Goal: Task Accomplishment & Management: Manage account settings

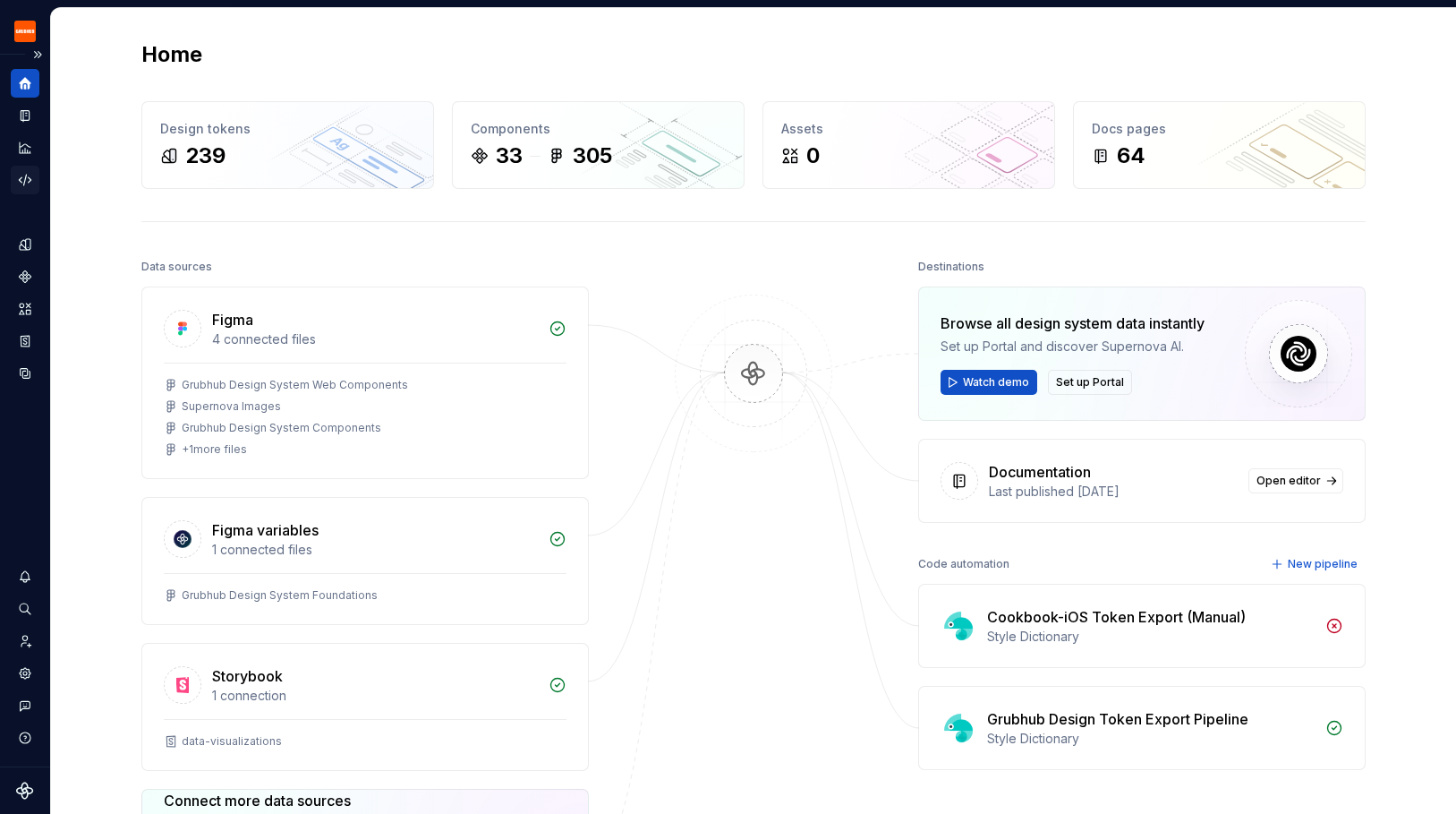
click at [35, 181] on div "Code automation" at bounding box center [24, 180] width 28 height 28
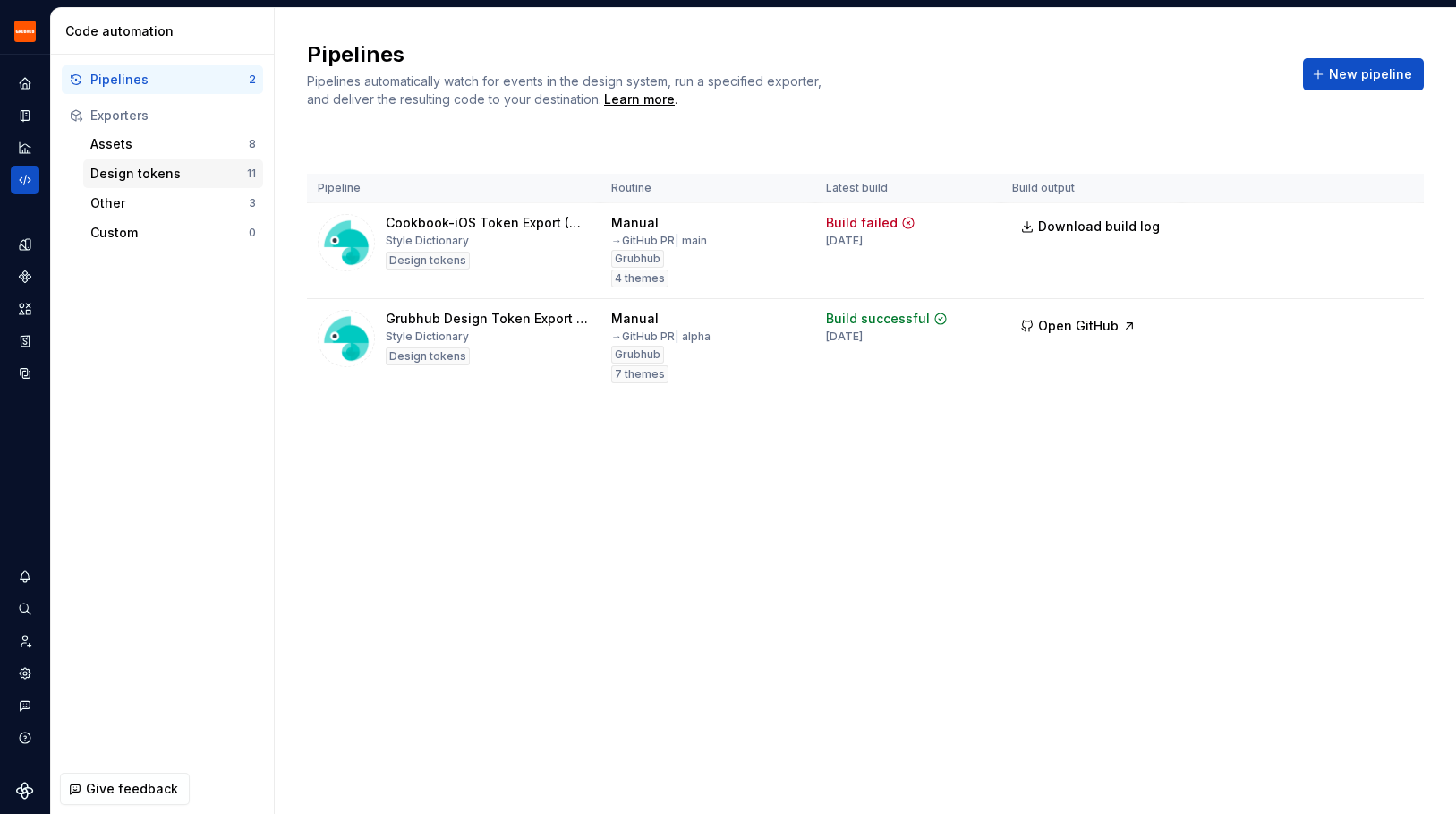
click at [136, 172] on div "Design tokens" at bounding box center [168, 173] width 157 height 18
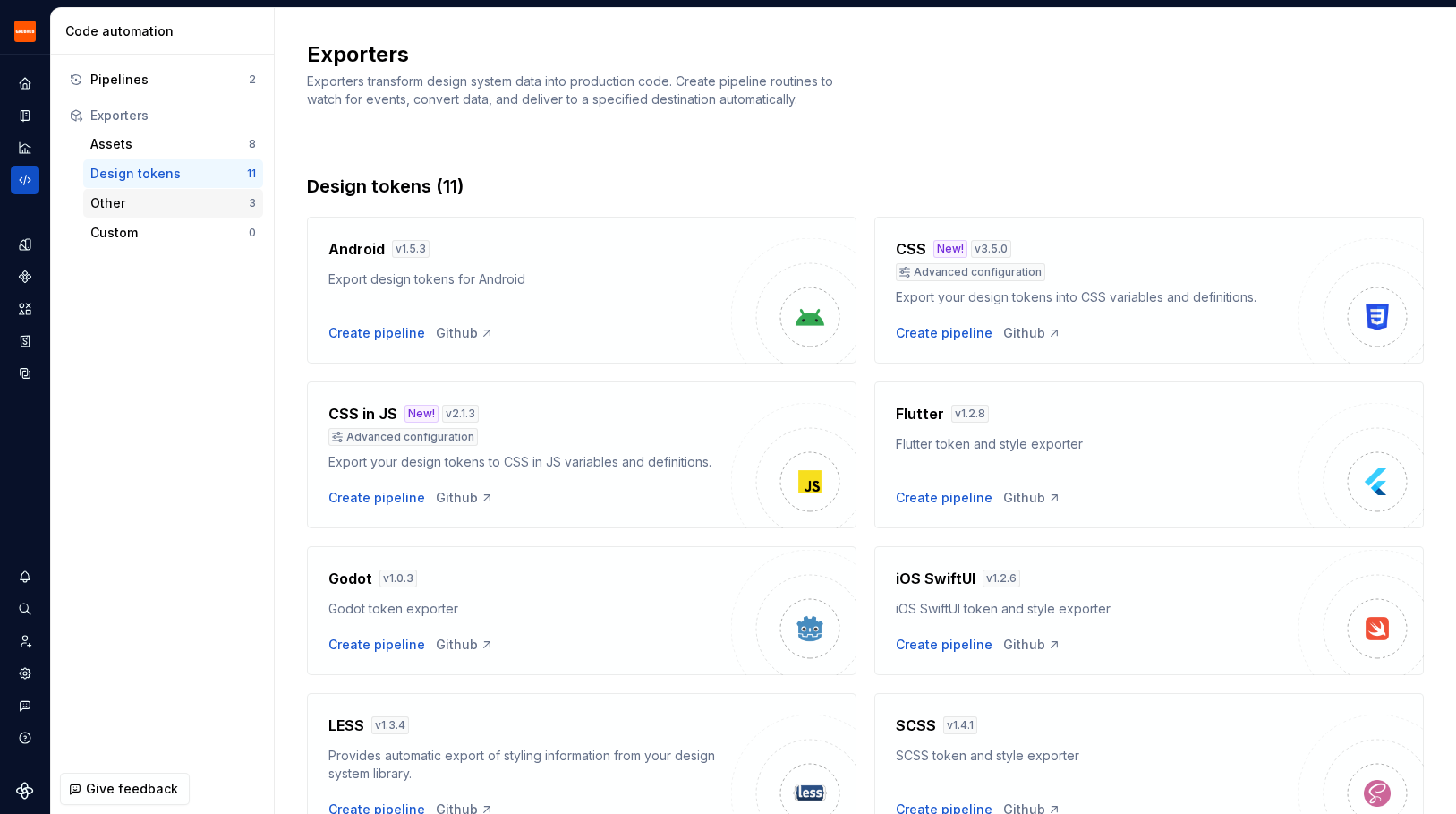
click at [121, 212] on div "Other" at bounding box center [169, 203] width 158 height 18
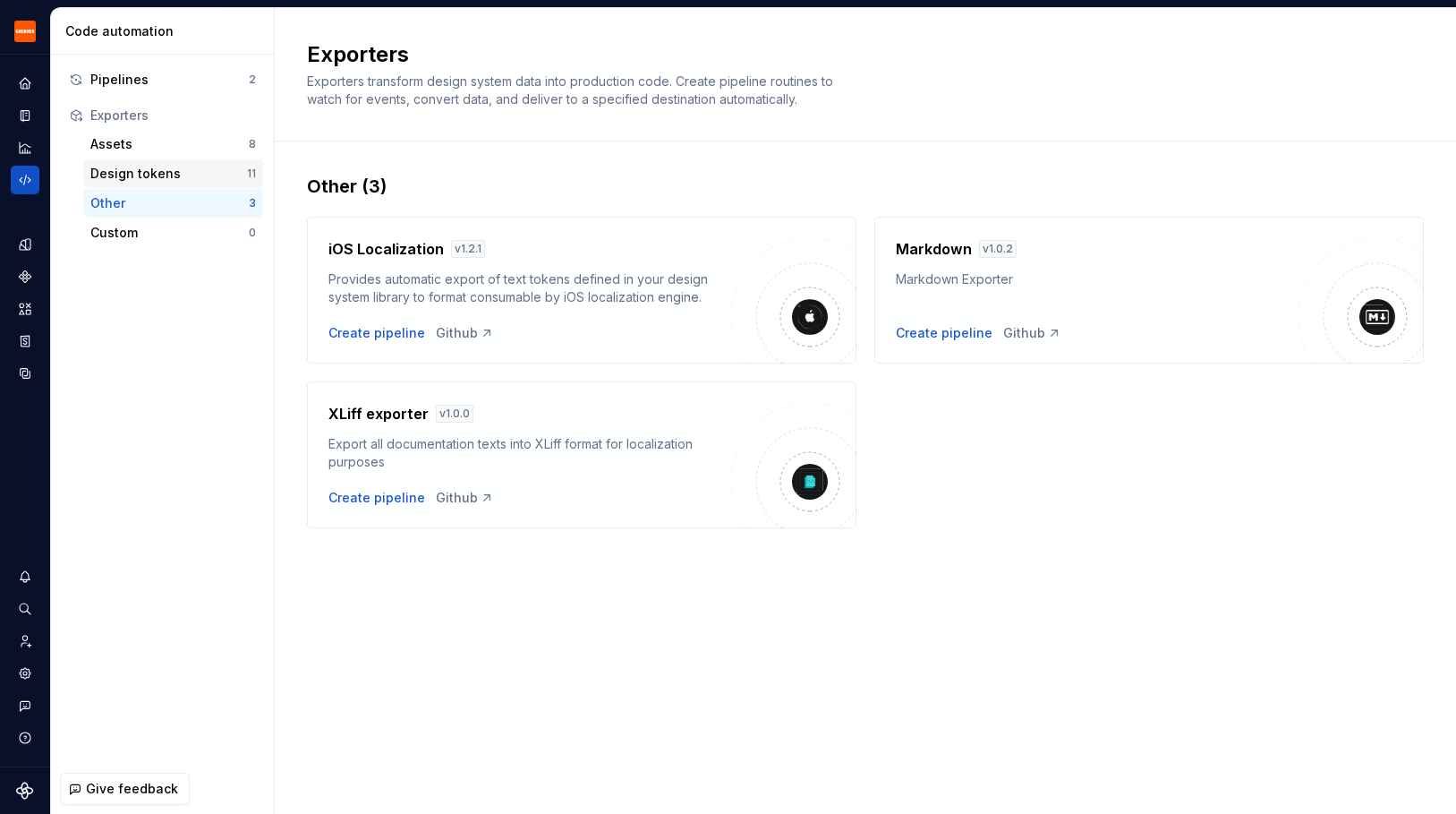
click at [131, 171] on div "Design tokens" at bounding box center [168, 173] width 157 height 18
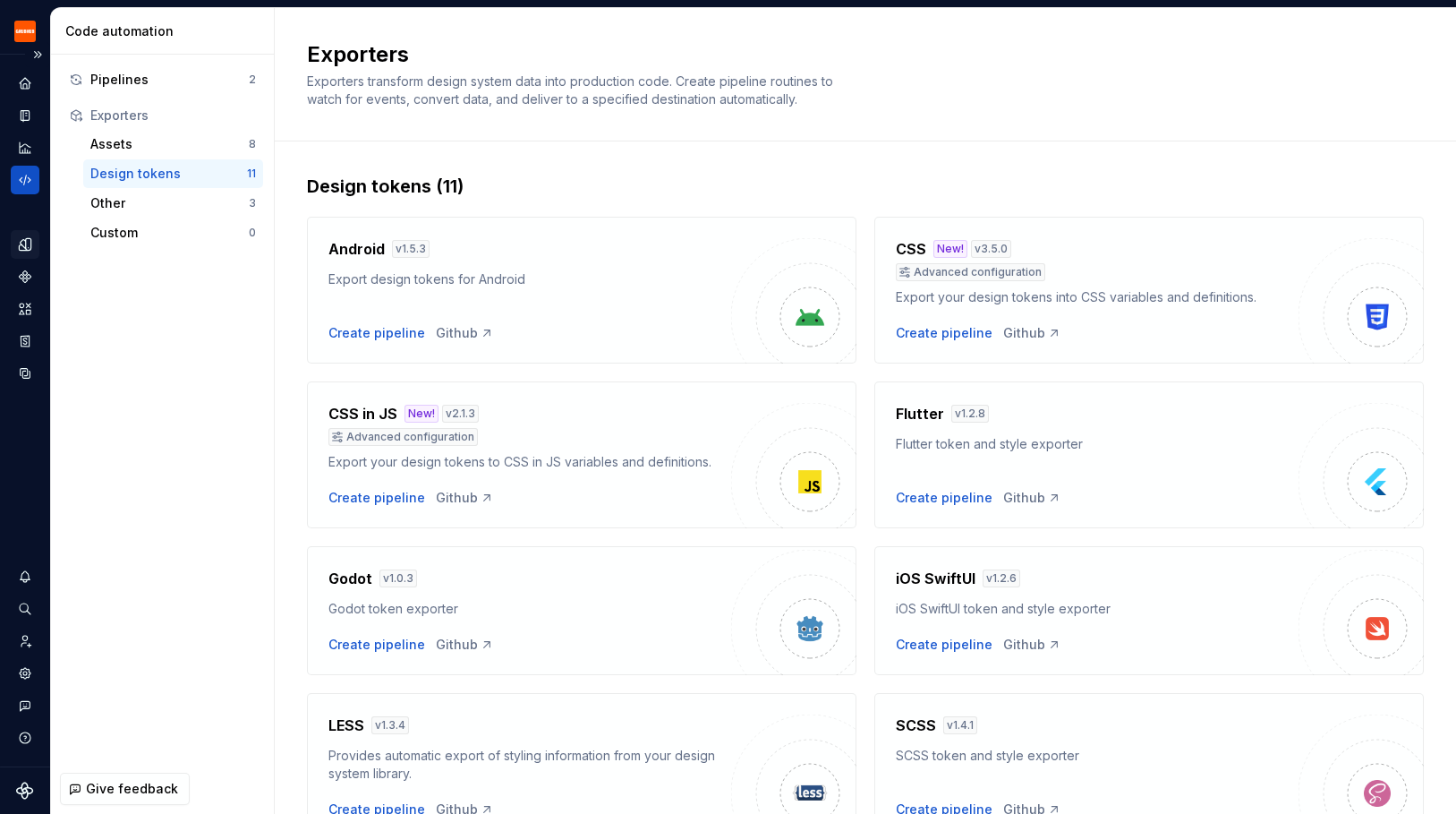
click at [21, 250] on icon "Design tokens" at bounding box center [24, 244] width 11 height 11
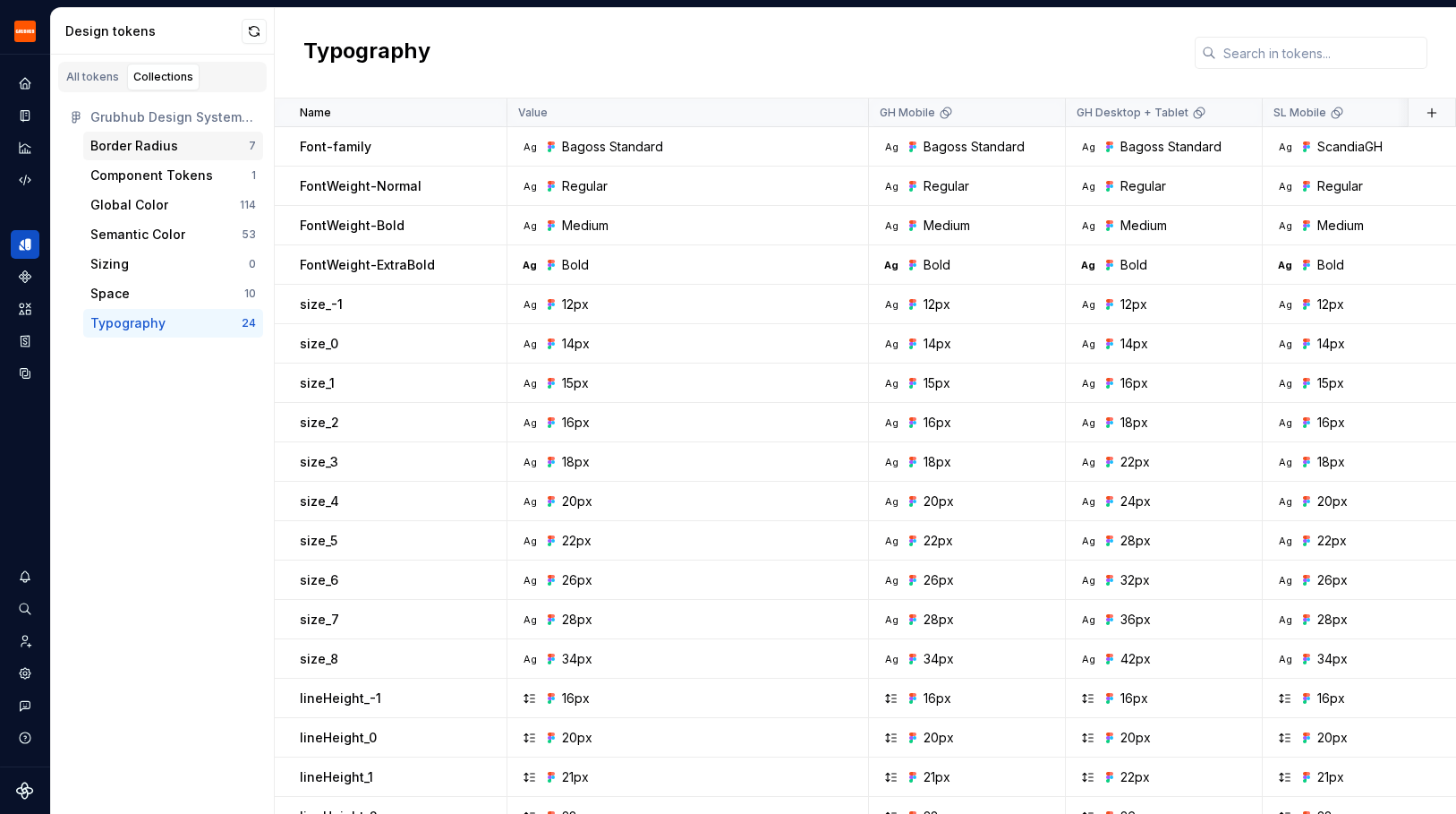
click at [149, 143] on div "Border Radius" at bounding box center [134, 146] width 87 height 18
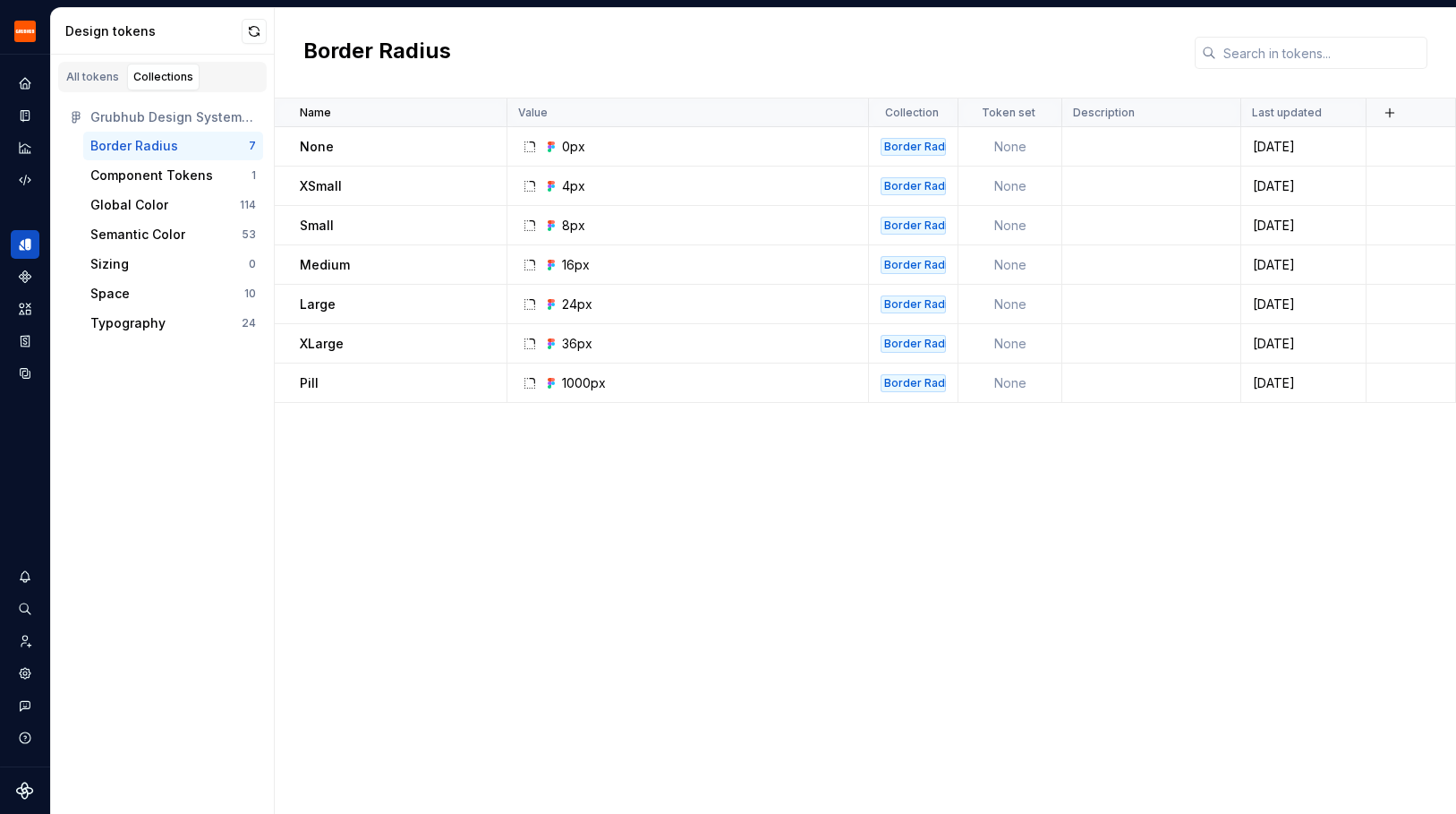
click at [1033, 498] on div "Name Value Collection Token set Description Last updated None 0px Border Radius…" at bounding box center [865, 456] width 1181 height 715
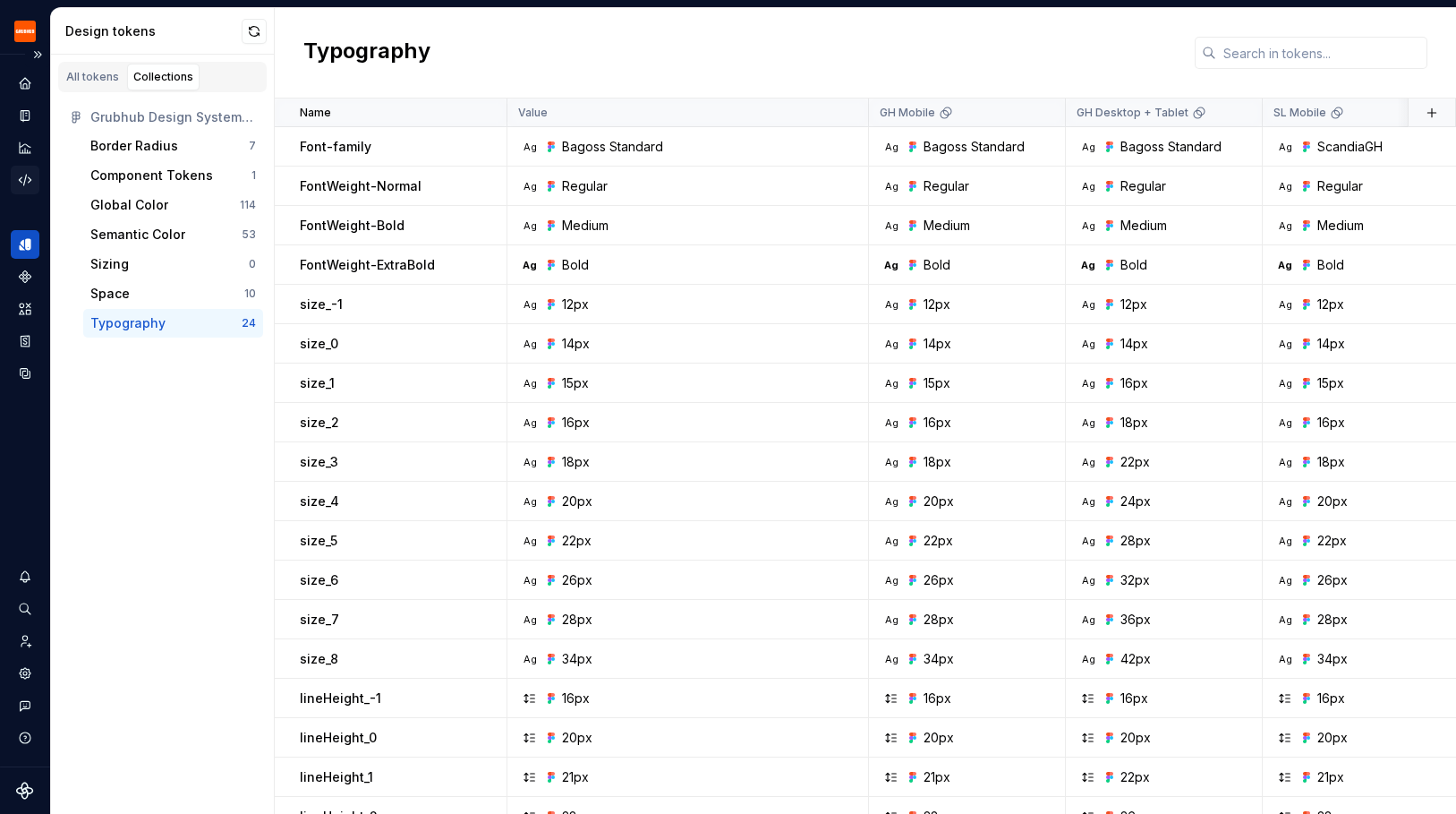
click at [25, 188] on div "Code automation" at bounding box center [24, 180] width 28 height 28
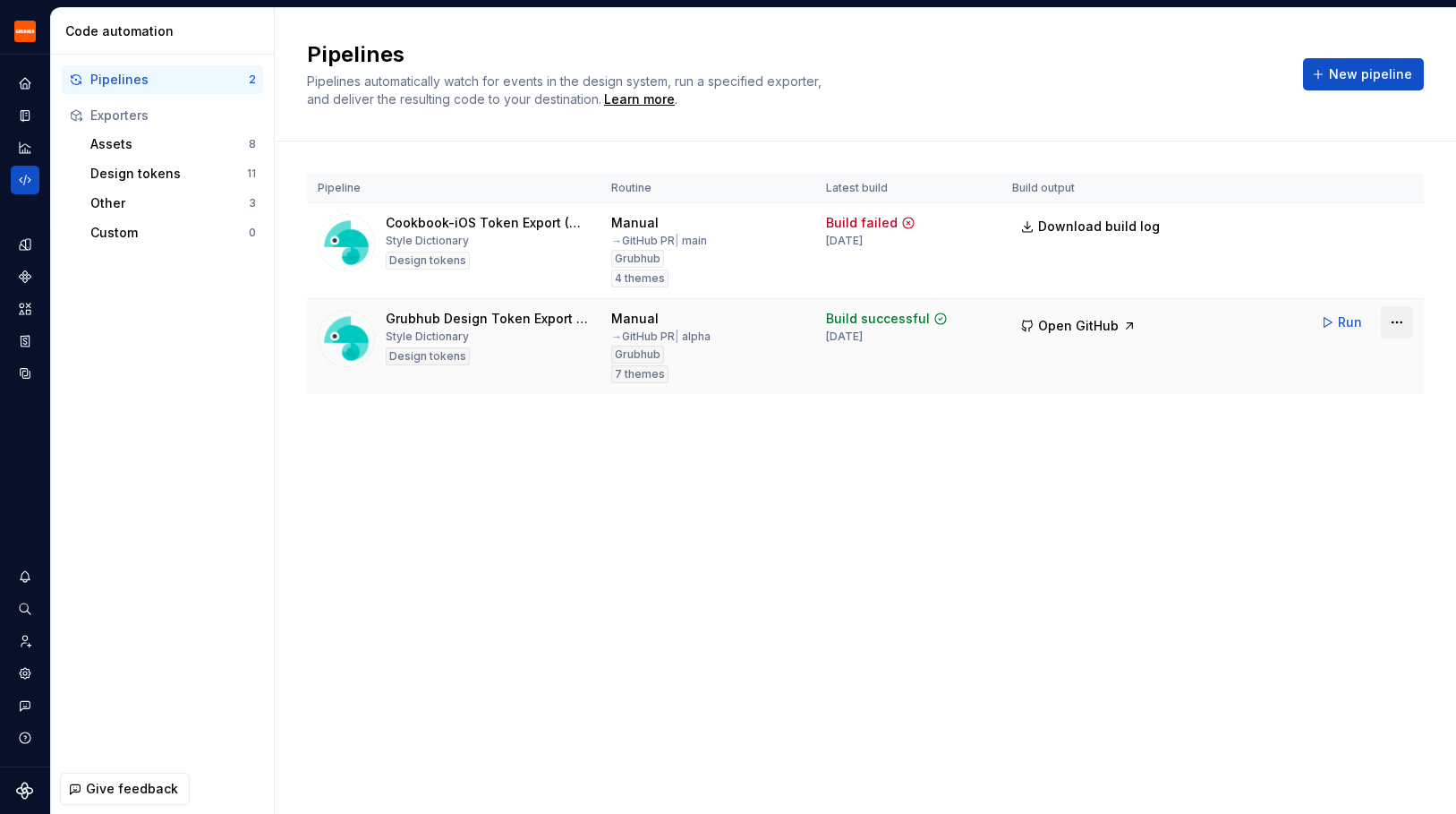
click at [1403, 324] on html "Grubhub Design System Y Dataset Grubhub Code automation Pipelines 2 Exporters A…" at bounding box center [728, 407] width 1456 height 814
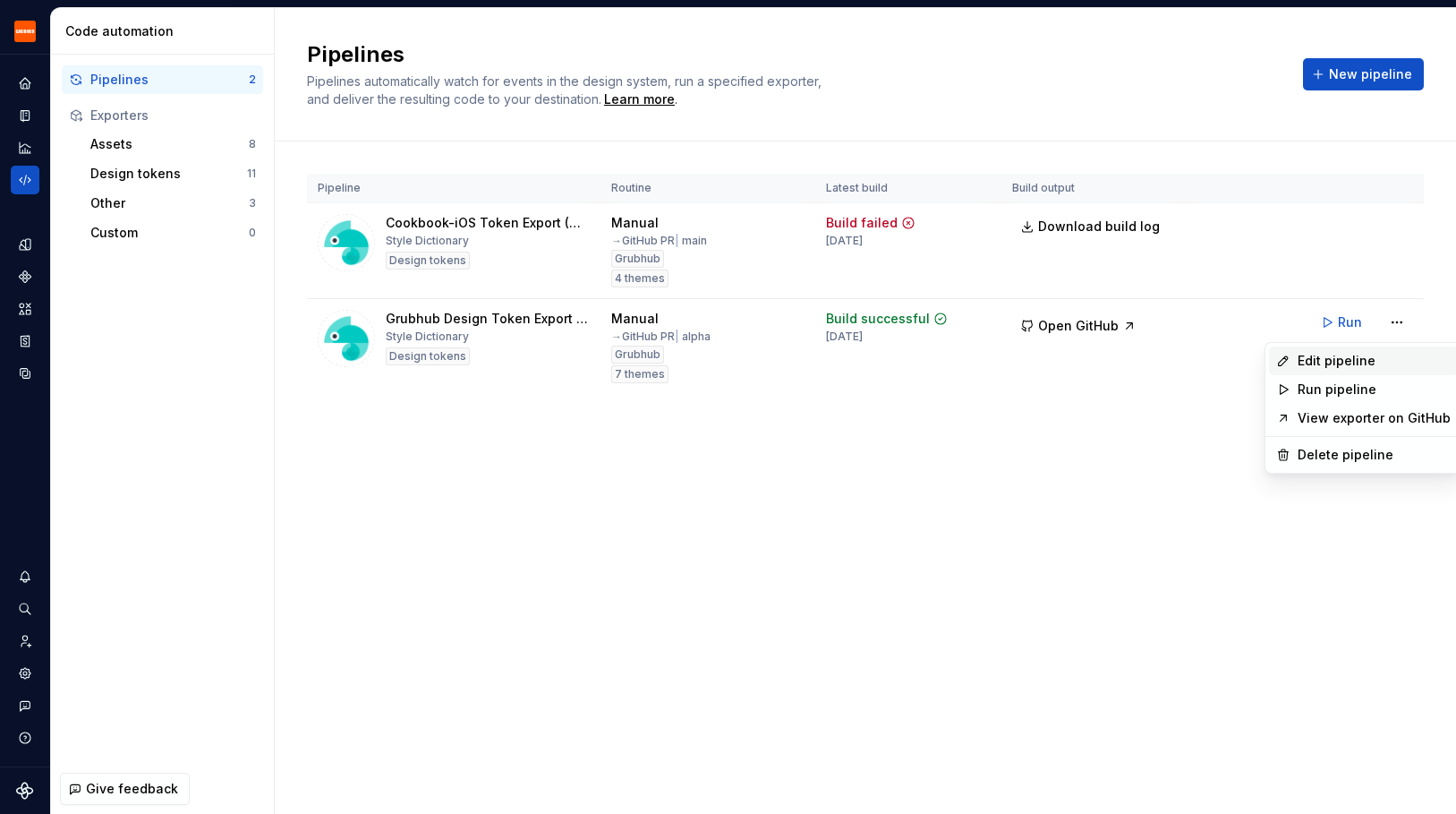
click at [1305, 366] on div "Edit pipeline" at bounding box center [1374, 360] width 153 height 18
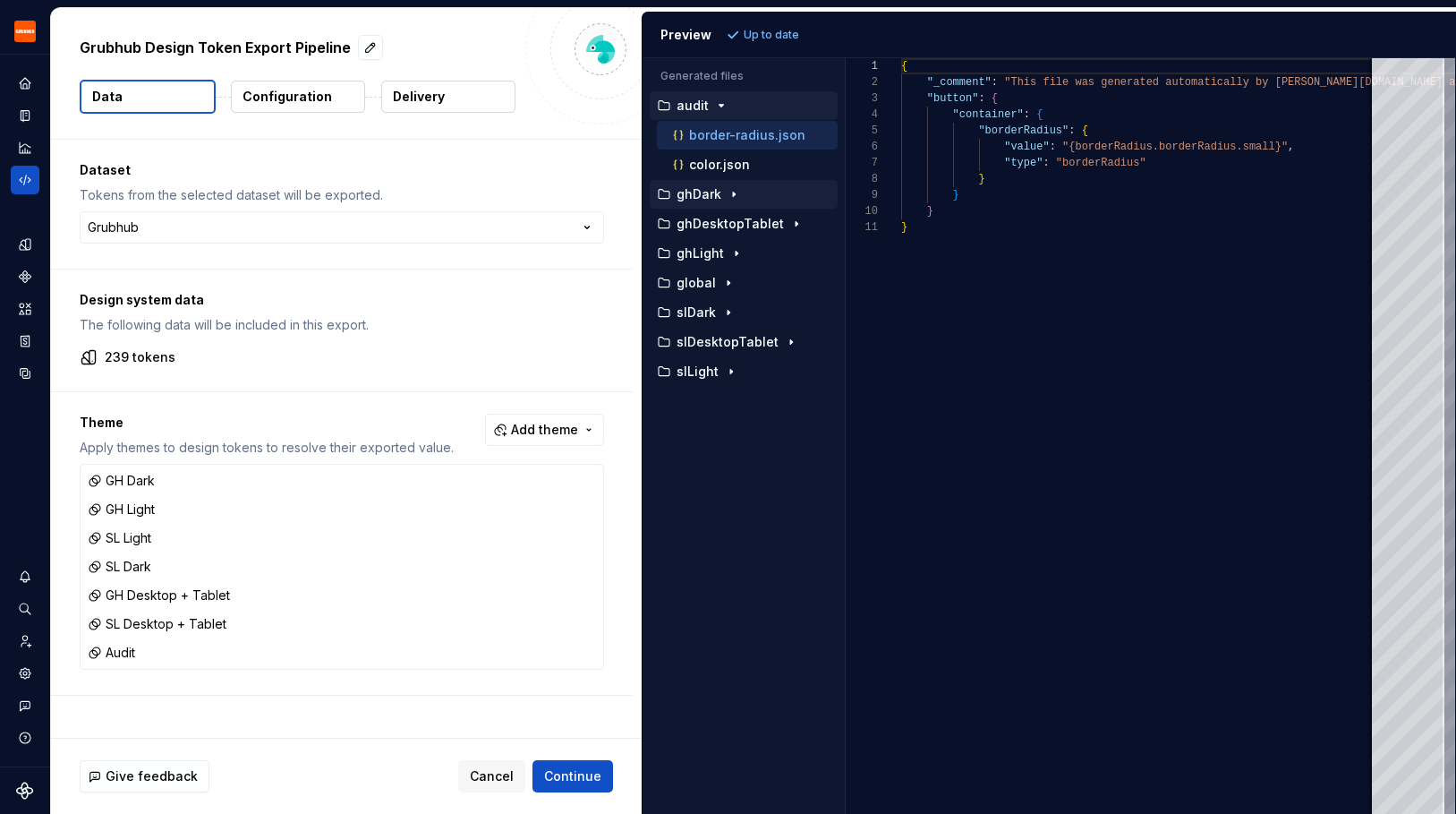
click at [693, 201] on button "ghDark" at bounding box center [744, 194] width 188 height 20
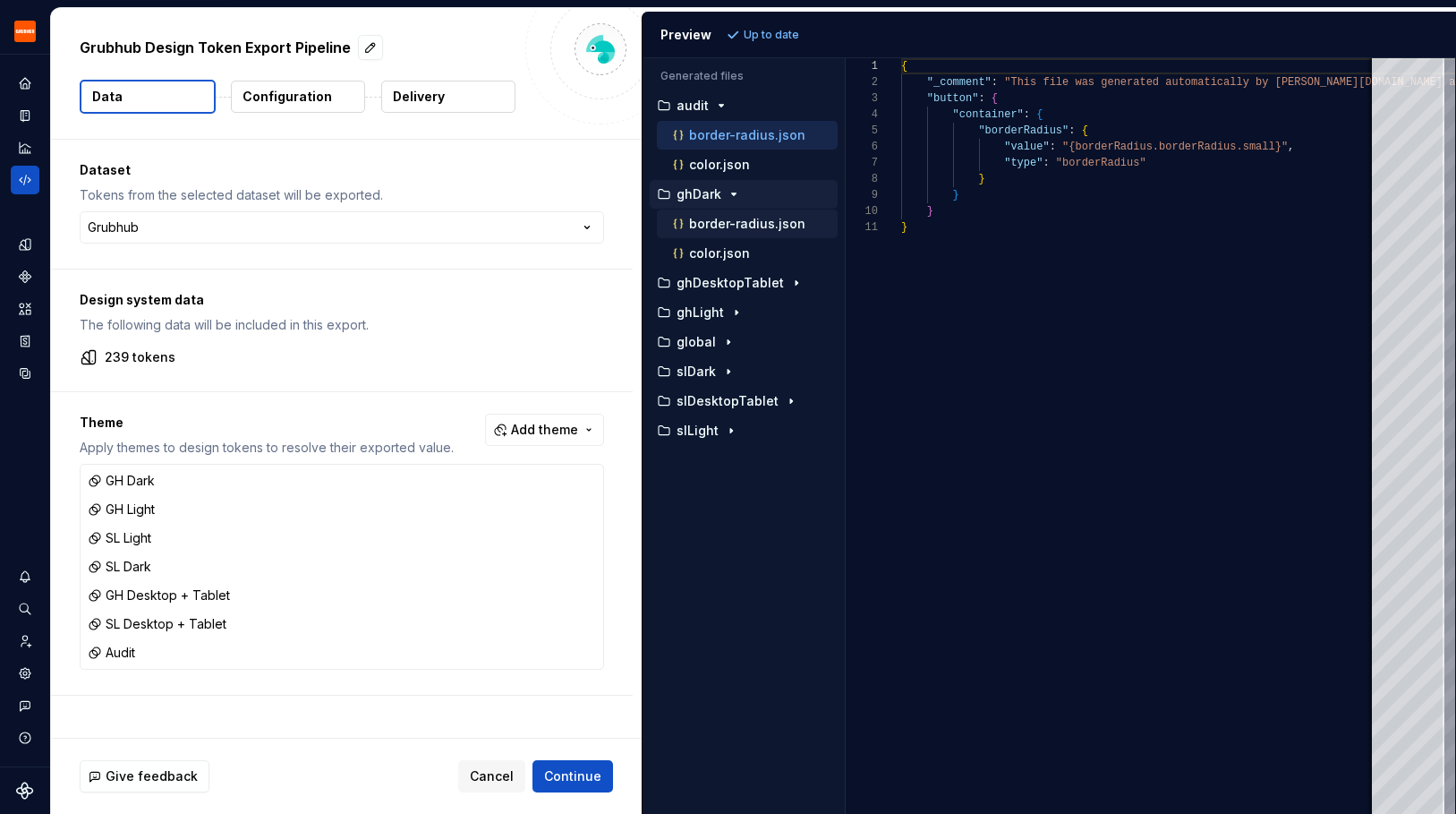
click at [693, 231] on div "border-radius.json" at bounding box center [753, 223] width 168 height 18
click at [689, 296] on div "ghDesktopTablet" at bounding box center [744, 282] width 188 height 28
click at [723, 294] on div "ghDesktopTablet" at bounding box center [744, 282] width 188 height 28
click at [733, 282] on p "ghDesktopTablet" at bounding box center [730, 282] width 107 height 14
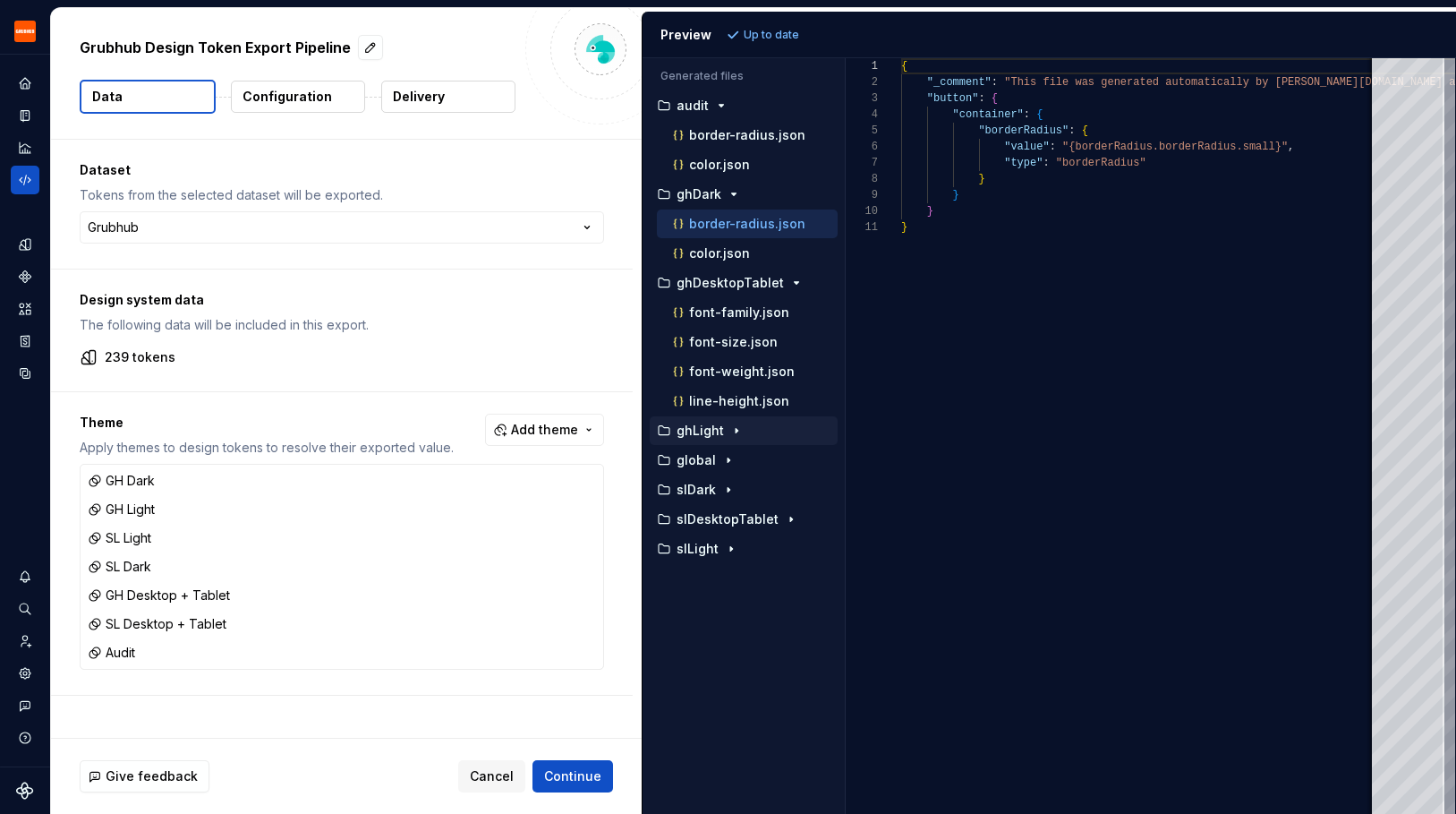
click at [704, 429] on p "ghLight" at bounding box center [700, 430] width 47 height 14
click at [706, 464] on p "border-radius.json" at bounding box center [748, 460] width 117 height 14
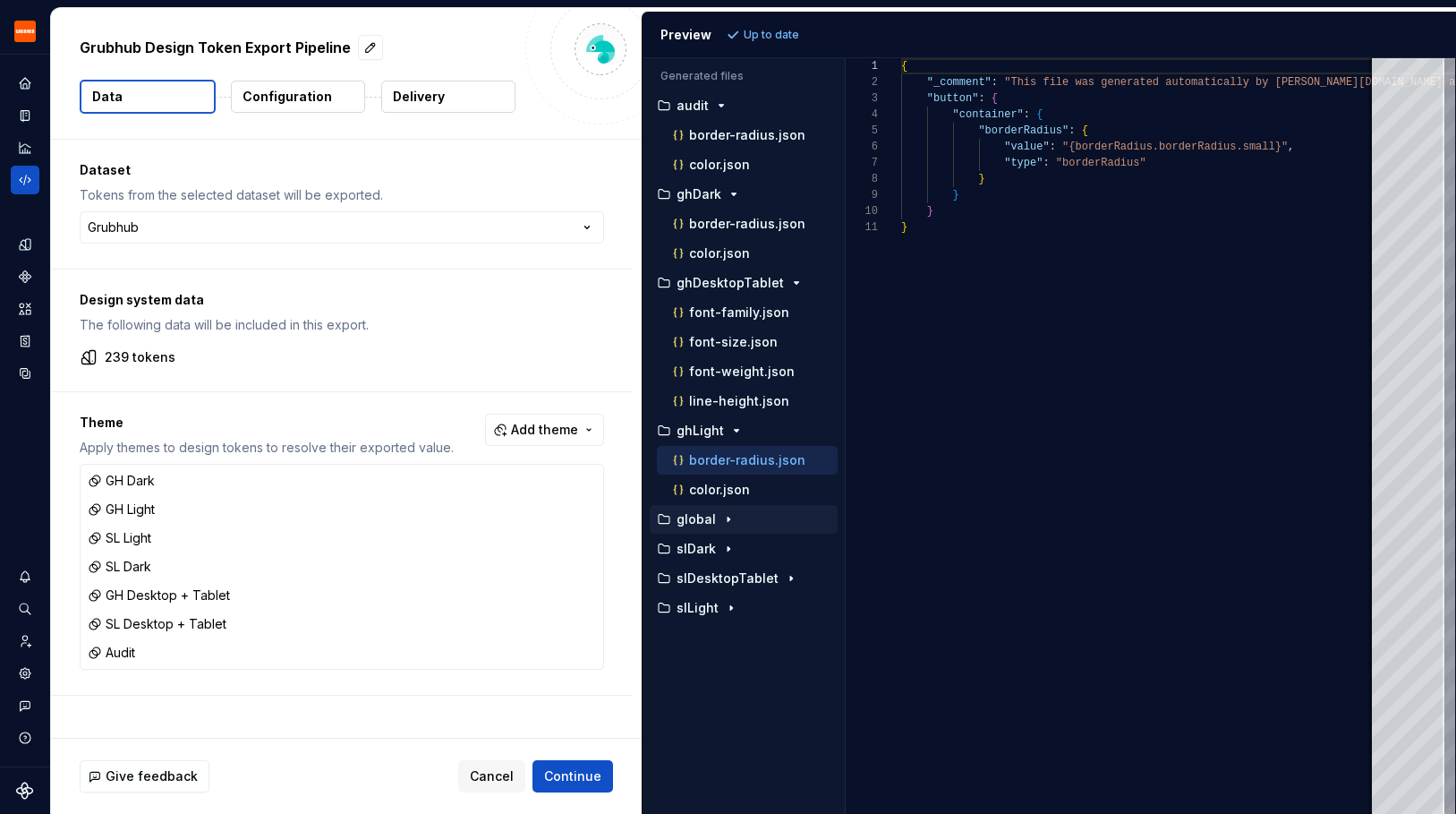
click at [729, 519] on icon "button" at bounding box center [728, 519] width 14 height 14
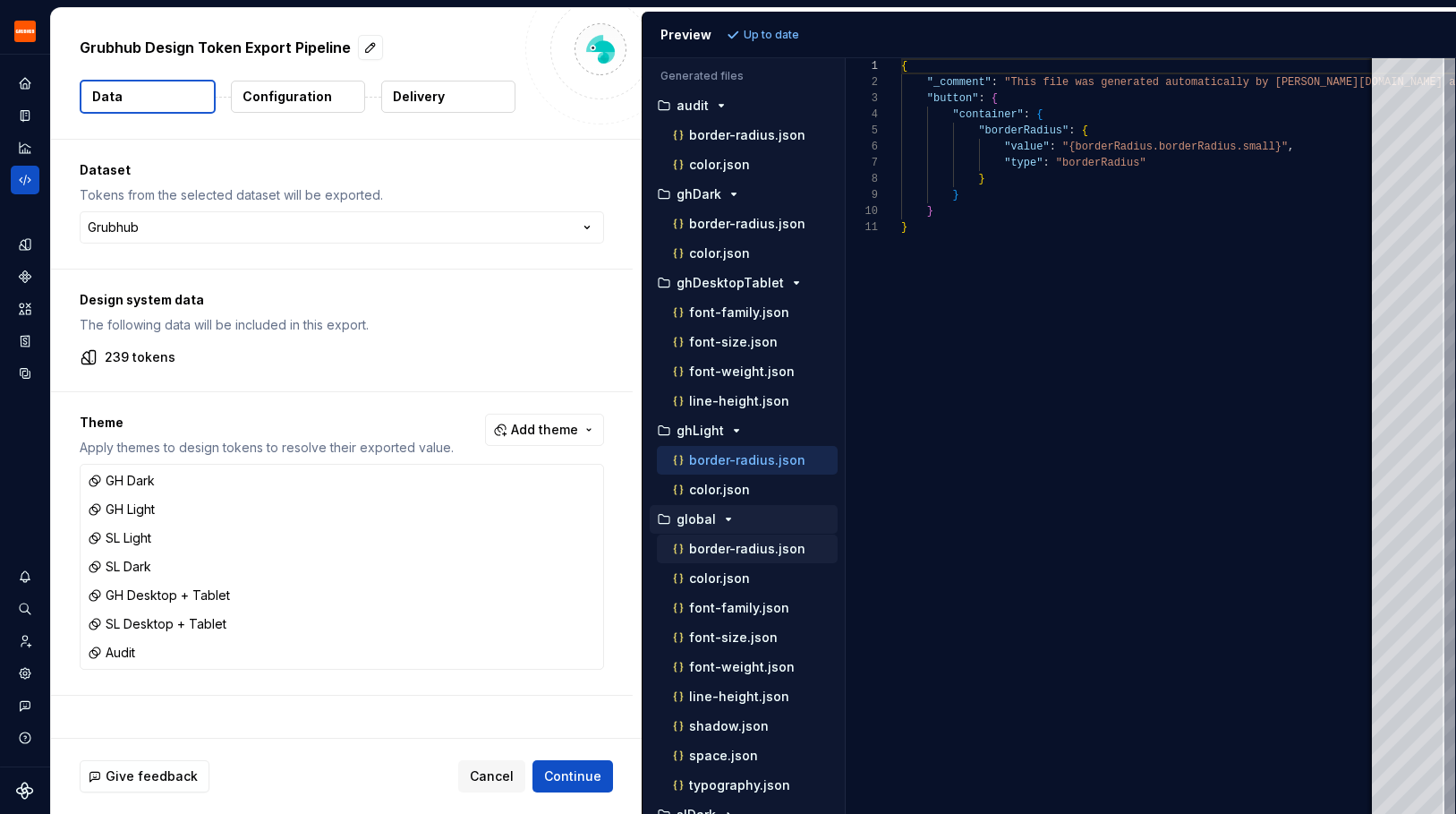
click at [729, 561] on div "border-radius.json" at bounding box center [747, 549] width 181 height 28
click at [726, 553] on p "border-radius.json" at bounding box center [748, 549] width 117 height 14
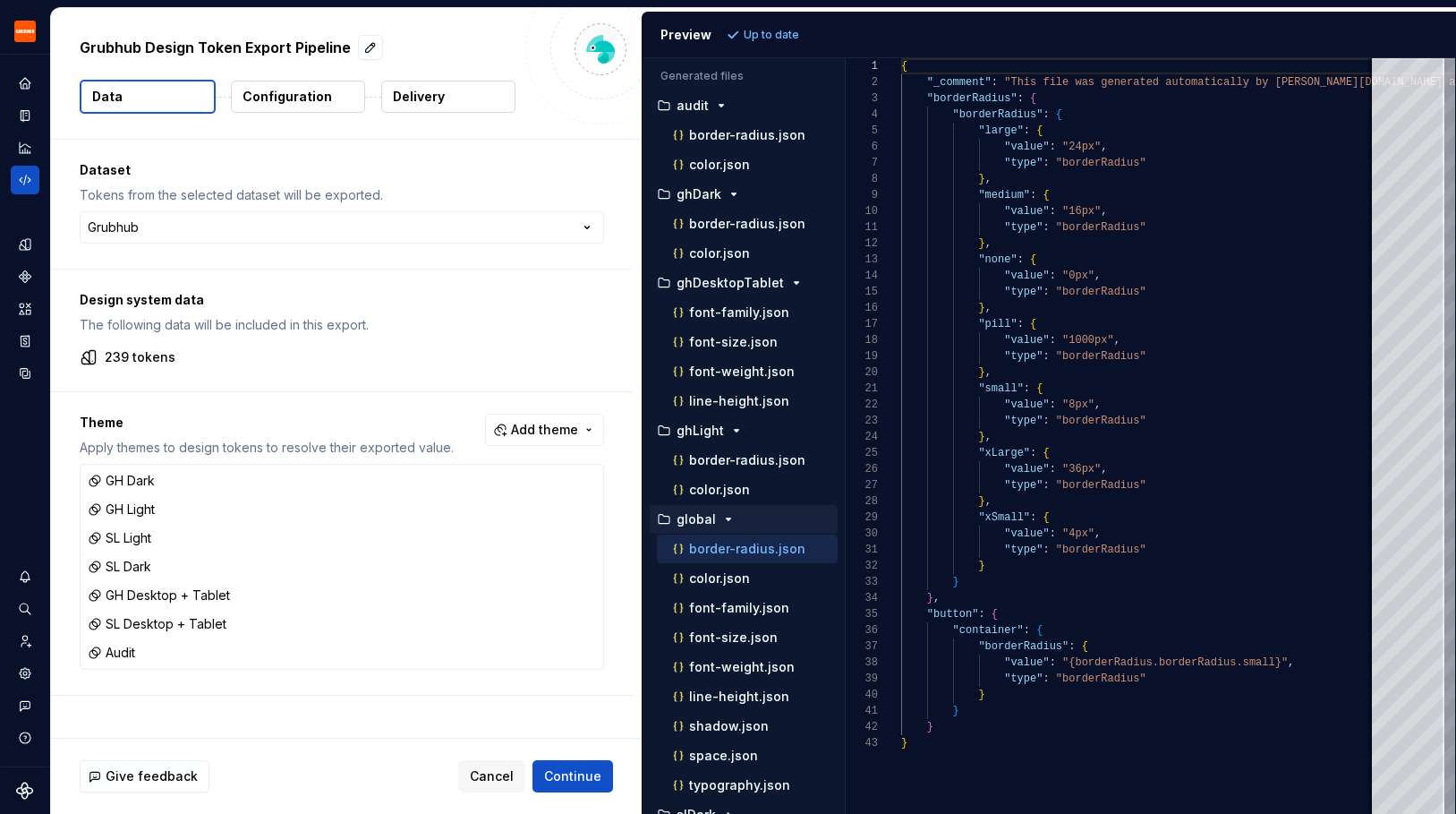
scroll to position [161, 0]
click at [786, 286] on div "button" at bounding box center [797, 282] width 22 height 14
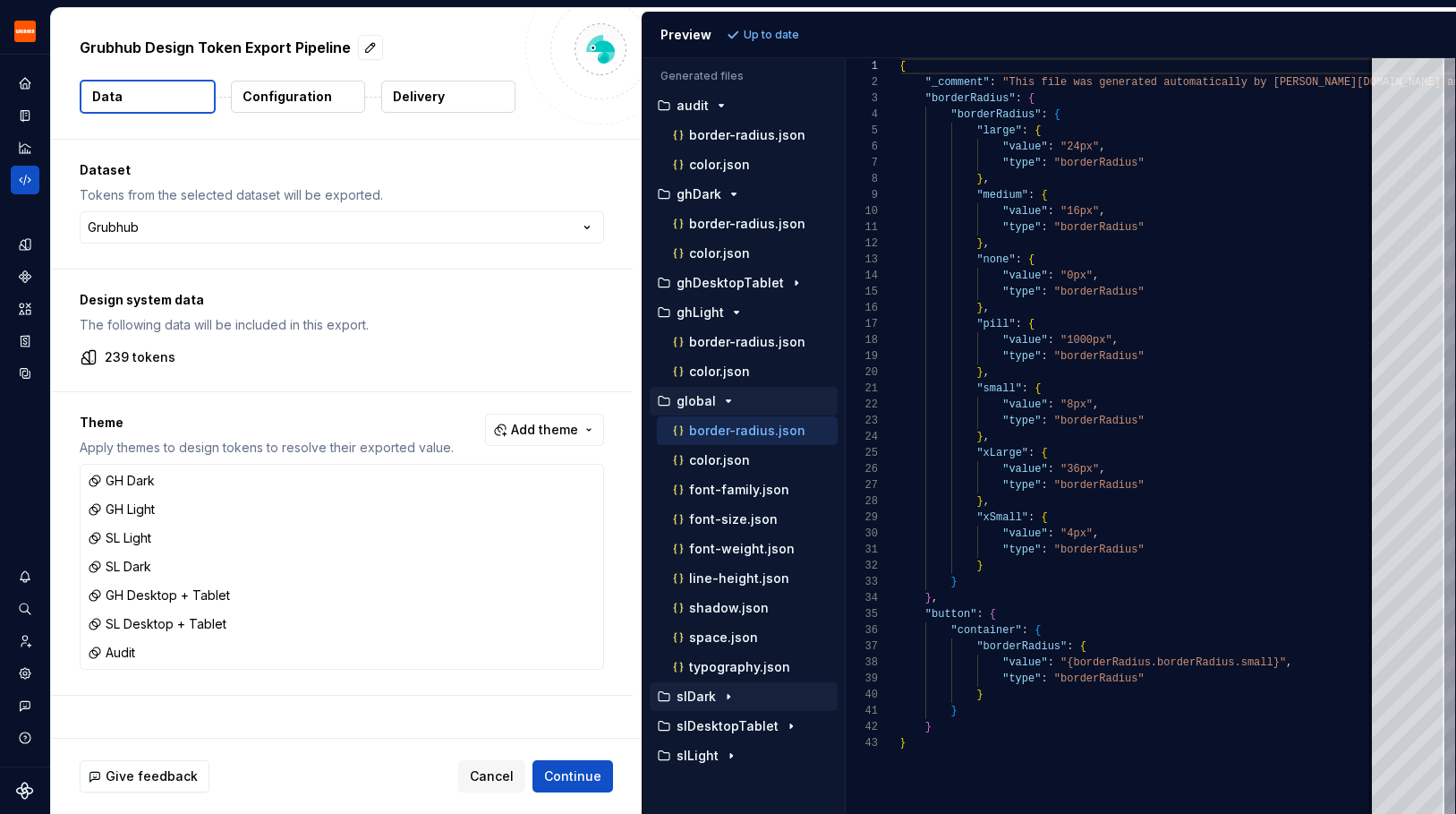
click at [718, 701] on div "button" at bounding box center [728, 696] width 22 height 14
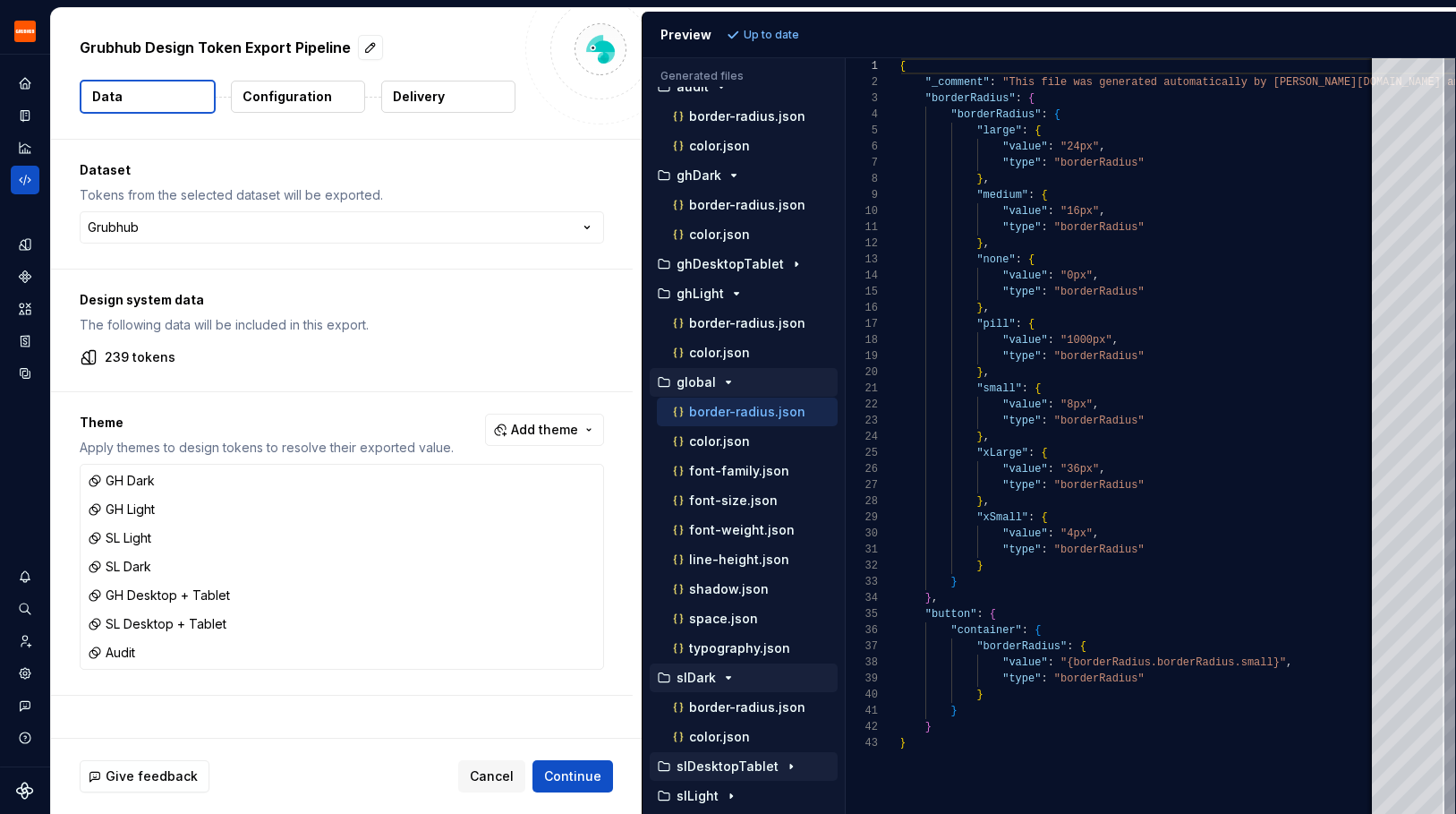
click at [739, 771] on p "slDesktopTablet" at bounding box center [727, 766] width 102 height 14
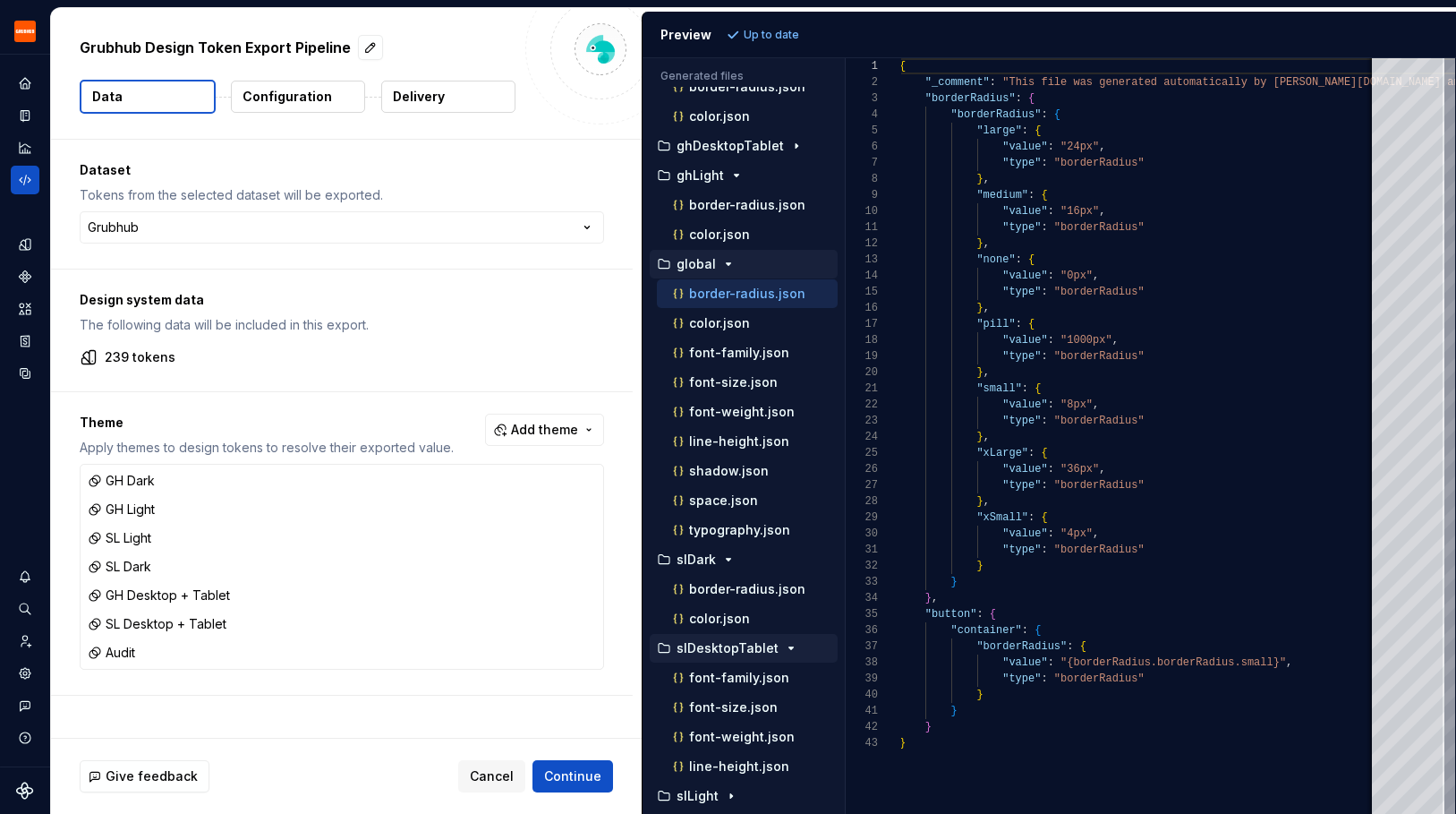
click at [740, 646] on p "slDesktopTablet" at bounding box center [727, 647] width 102 height 14
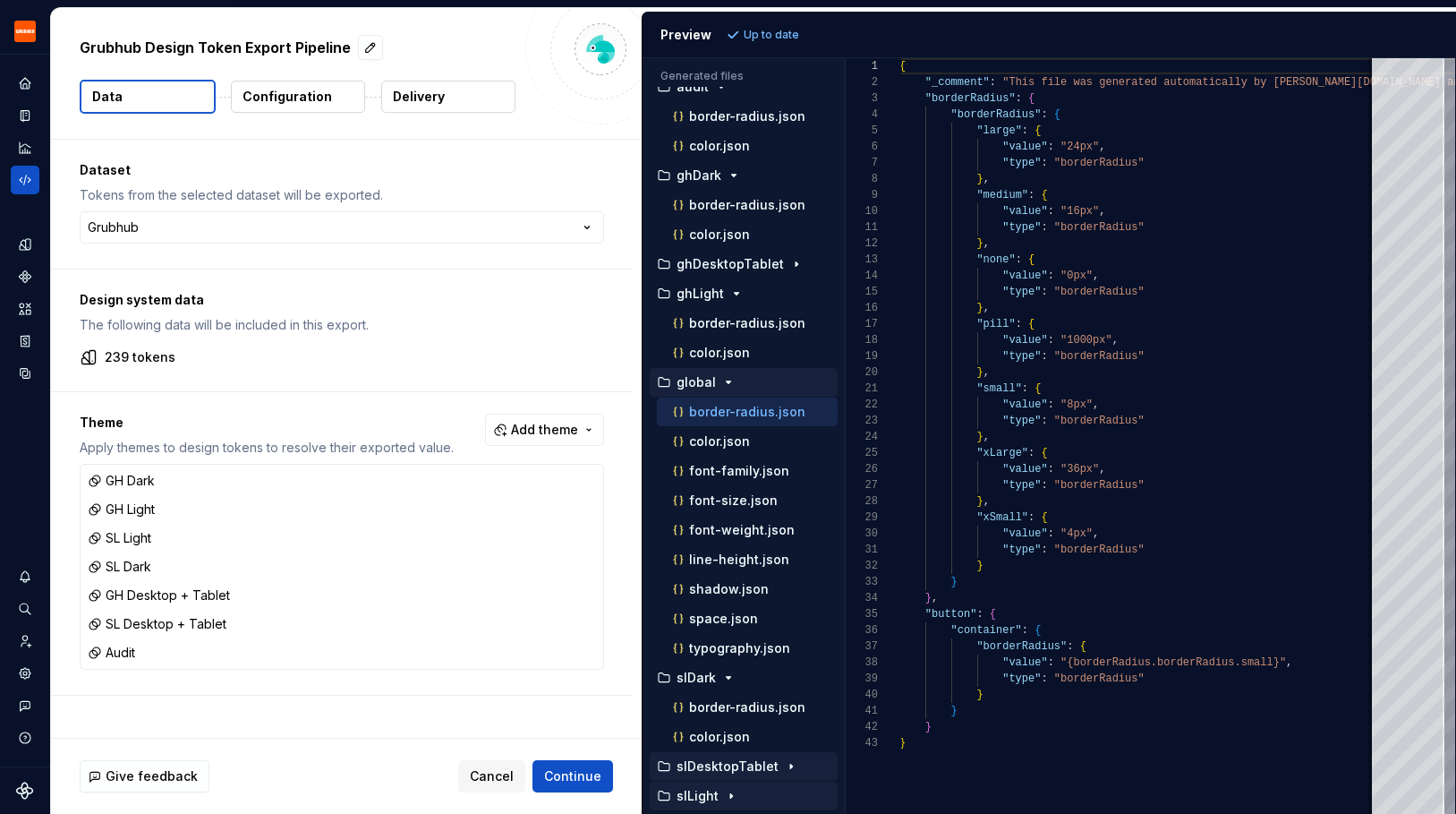
click at [716, 794] on p "slLight" at bounding box center [697, 795] width 42 height 14
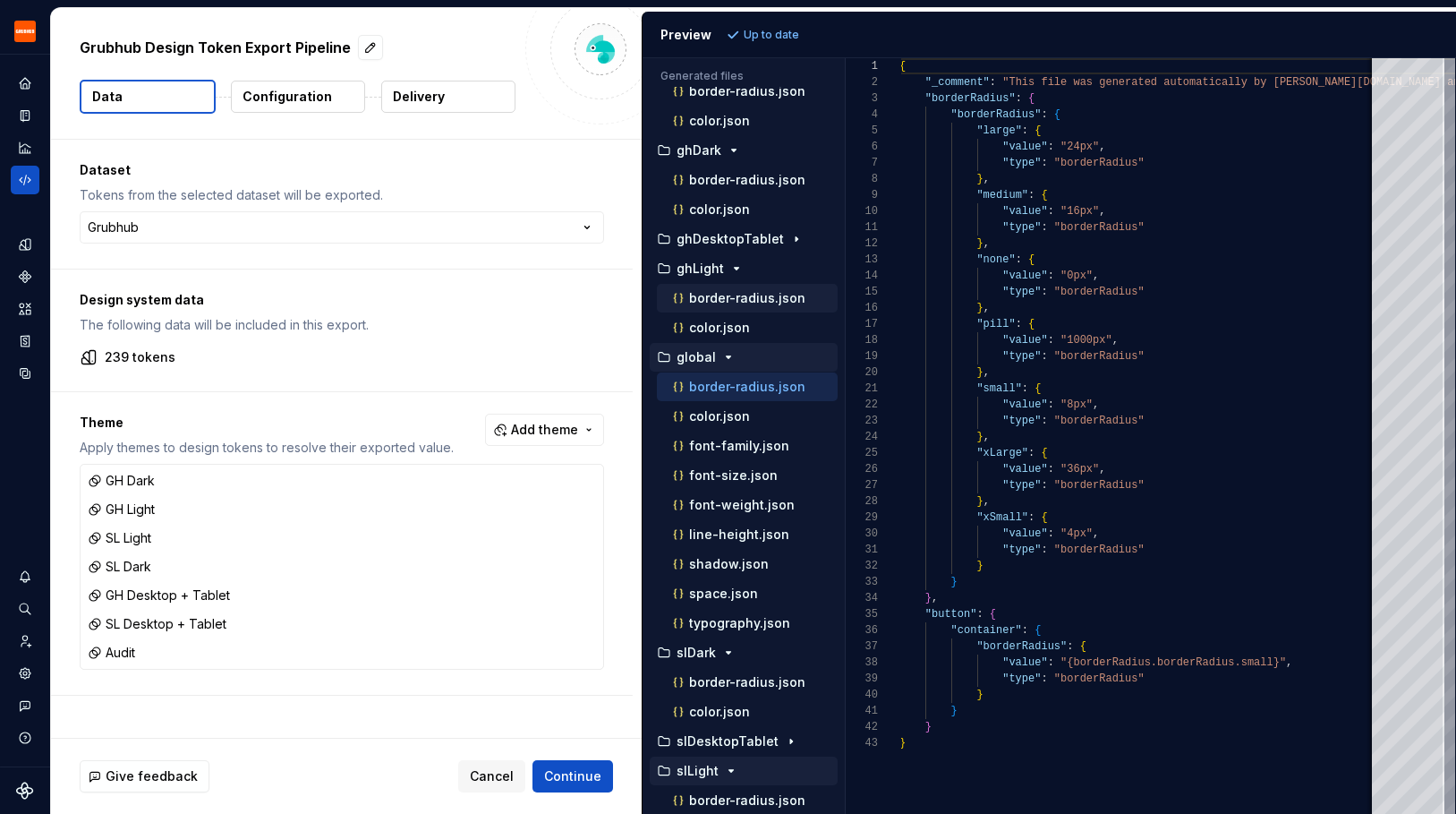
scroll to position [0, 0]
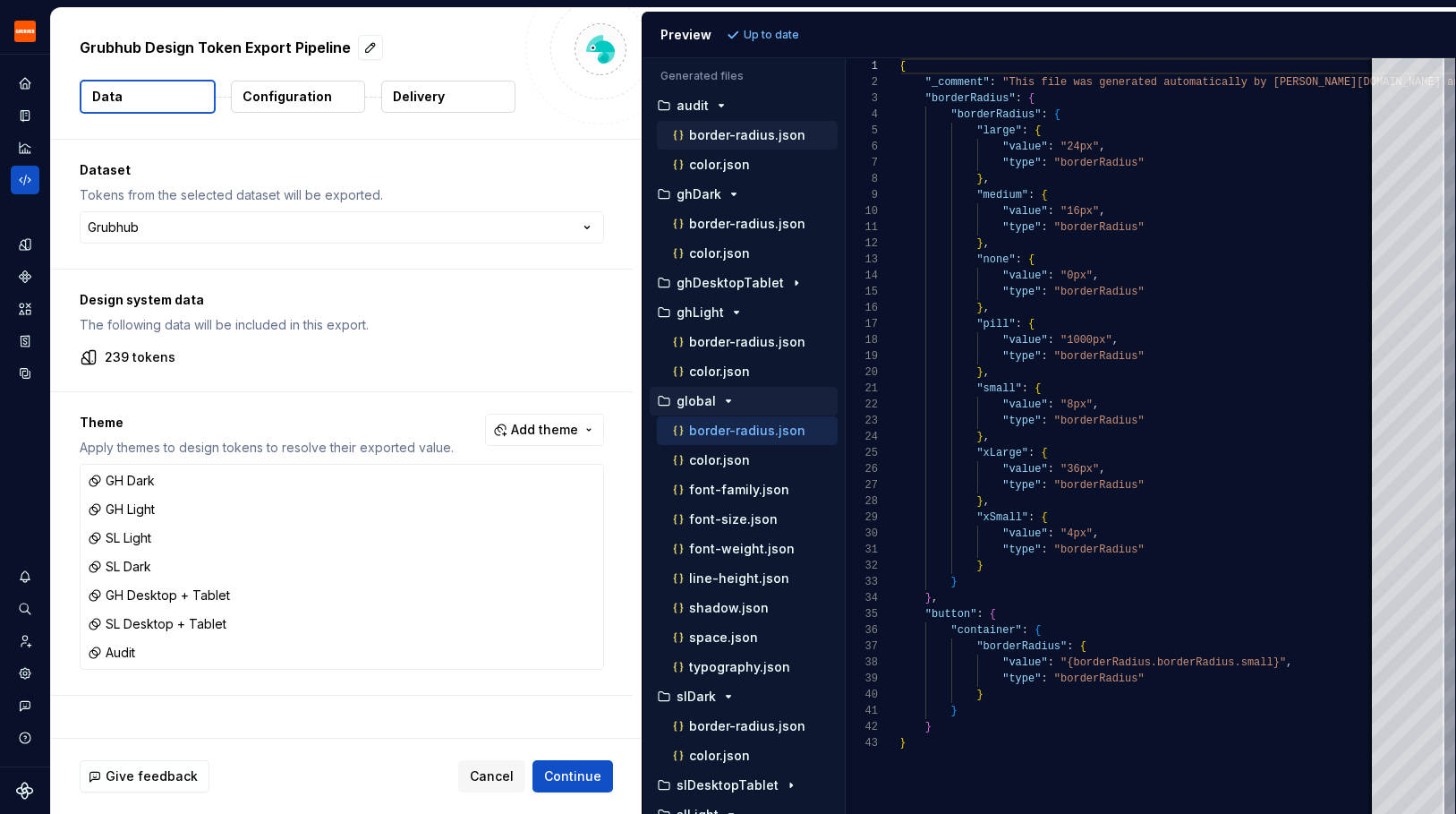
click at [722, 135] on p "border-radius.json" at bounding box center [748, 135] width 117 height 14
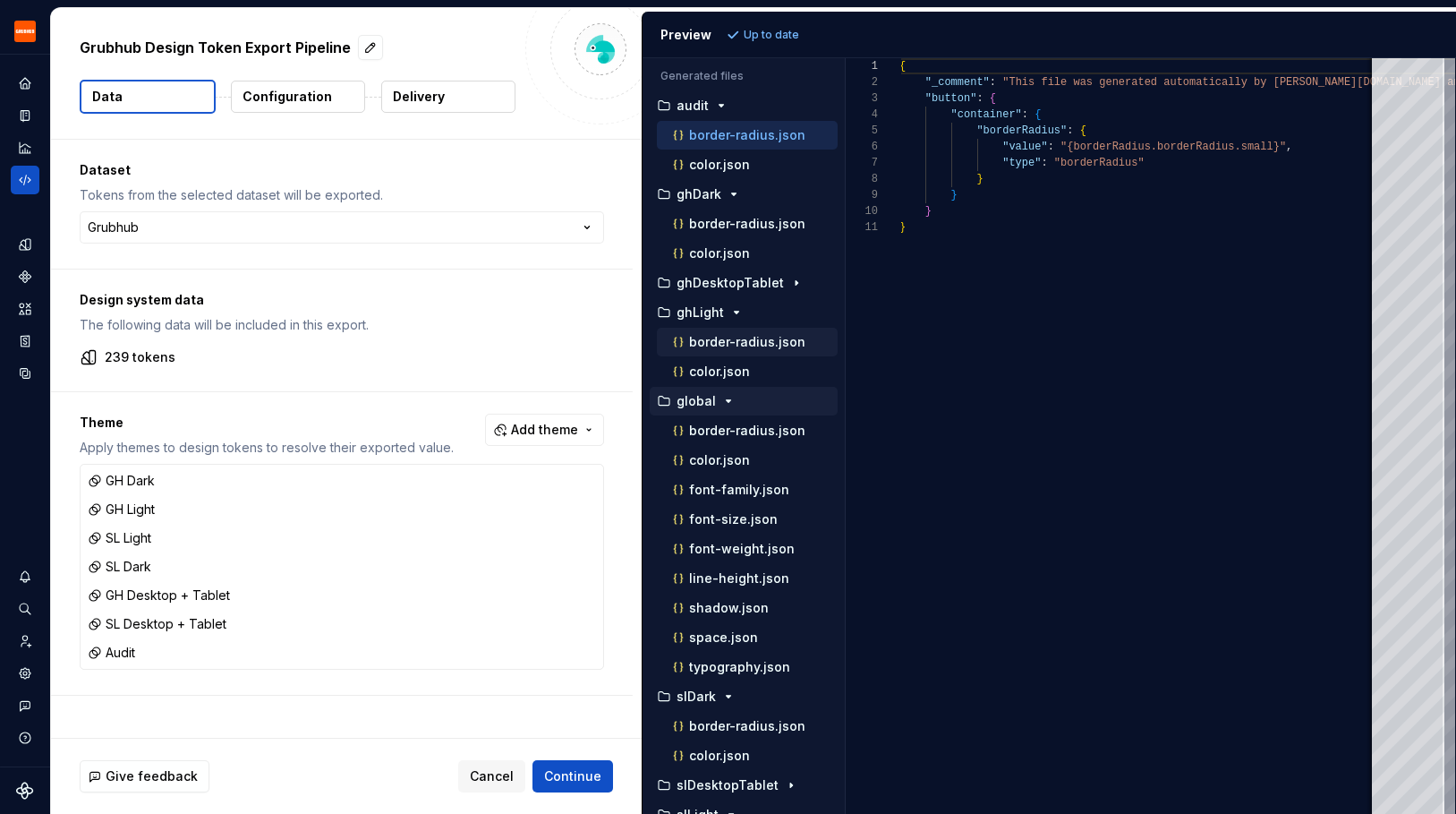
click at [704, 337] on p "border-radius.json" at bounding box center [748, 342] width 117 height 14
click at [710, 220] on p "border-radius.json" at bounding box center [748, 223] width 117 height 14
click at [720, 346] on p "border-radius.json" at bounding box center [748, 342] width 117 height 14
click at [758, 724] on p "border-radius.json" at bounding box center [748, 726] width 117 height 14
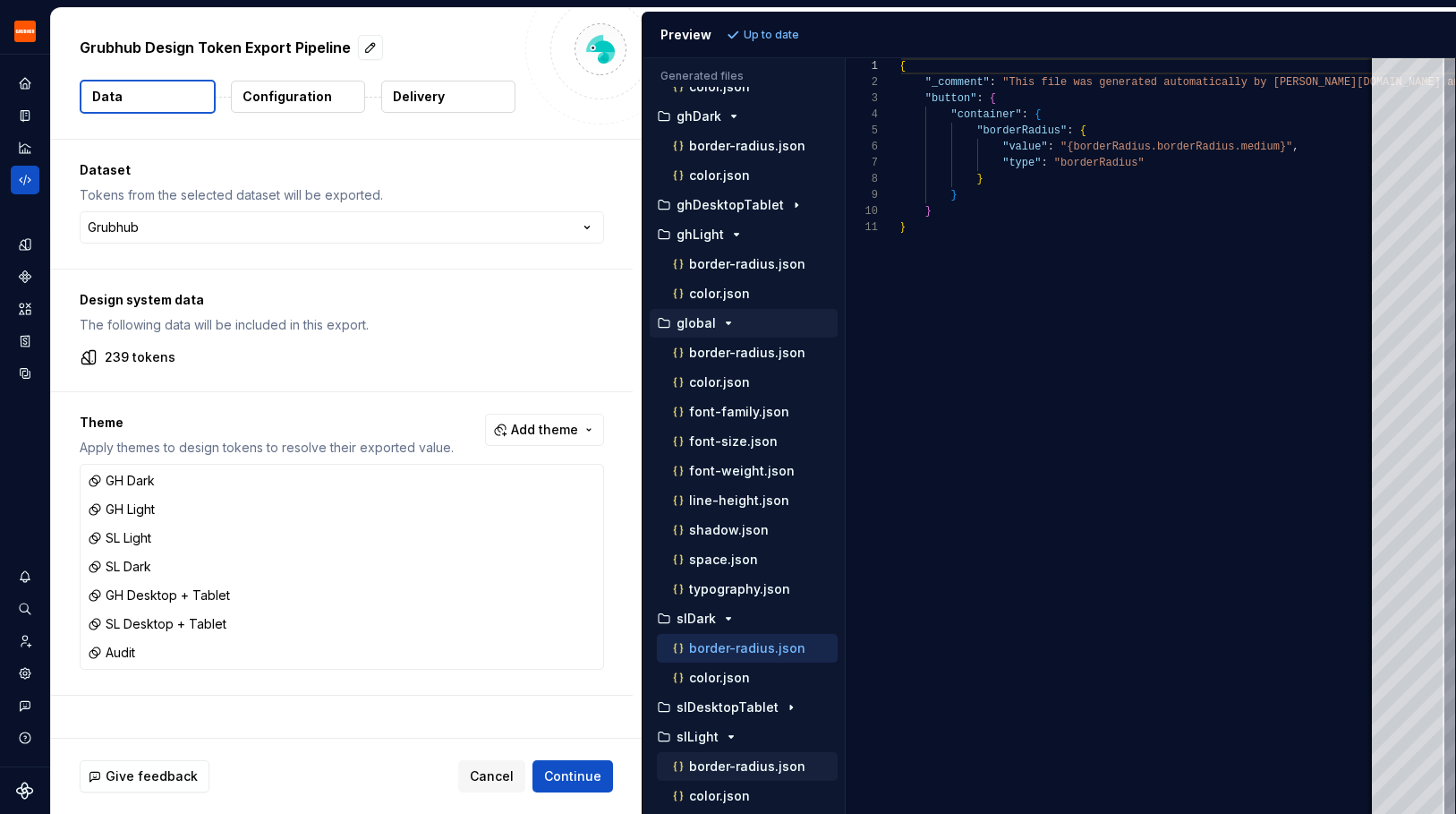
click at [753, 762] on p "border-radius.json" at bounding box center [748, 766] width 117 height 14
click at [750, 648] on p "border-radius.json" at bounding box center [748, 647] width 117 height 14
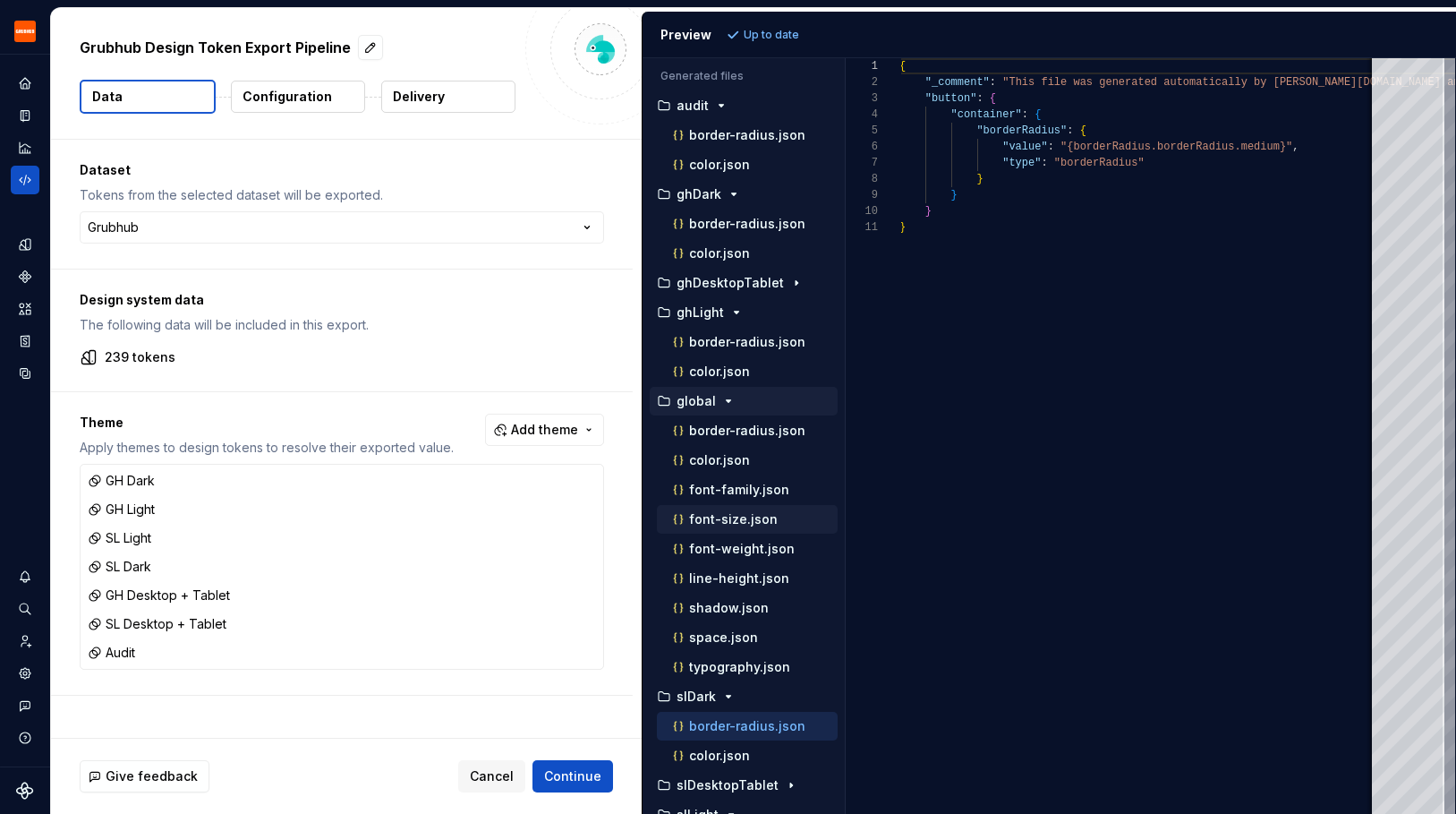
scroll to position [2, 0]
click at [731, 419] on button "border-radius.json" at bounding box center [747, 428] width 181 height 20
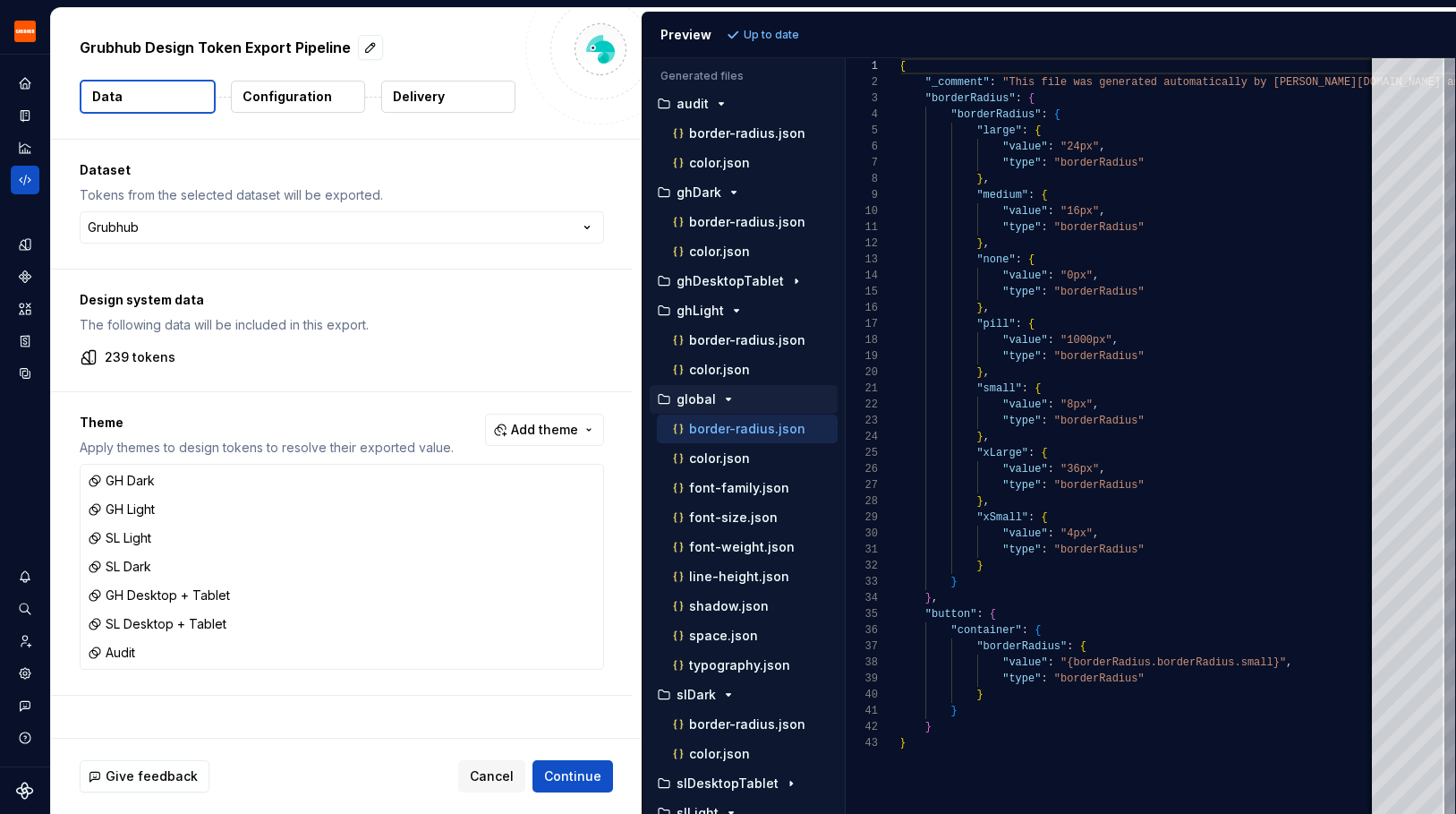
scroll to position [0, 0]
click at [722, 337] on p "border-radius.json" at bounding box center [748, 342] width 117 height 14
type textarea "**********"
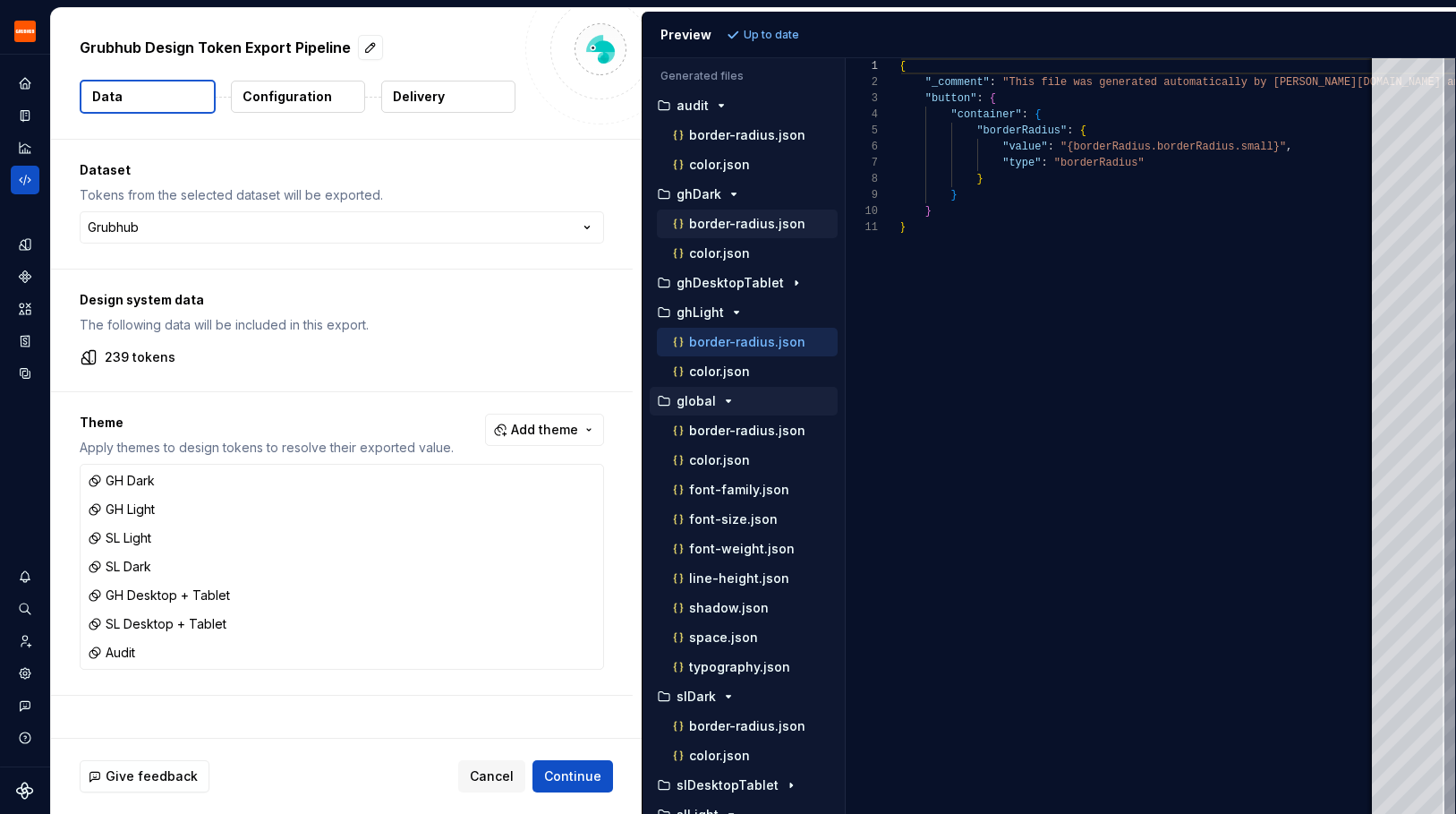
click at [711, 223] on p "border-radius.json" at bounding box center [748, 223] width 117 height 14
click at [704, 133] on p "border-radius.json" at bounding box center [748, 135] width 117 height 14
click at [24, 252] on div "Design tokens" at bounding box center [24, 245] width 28 height 28
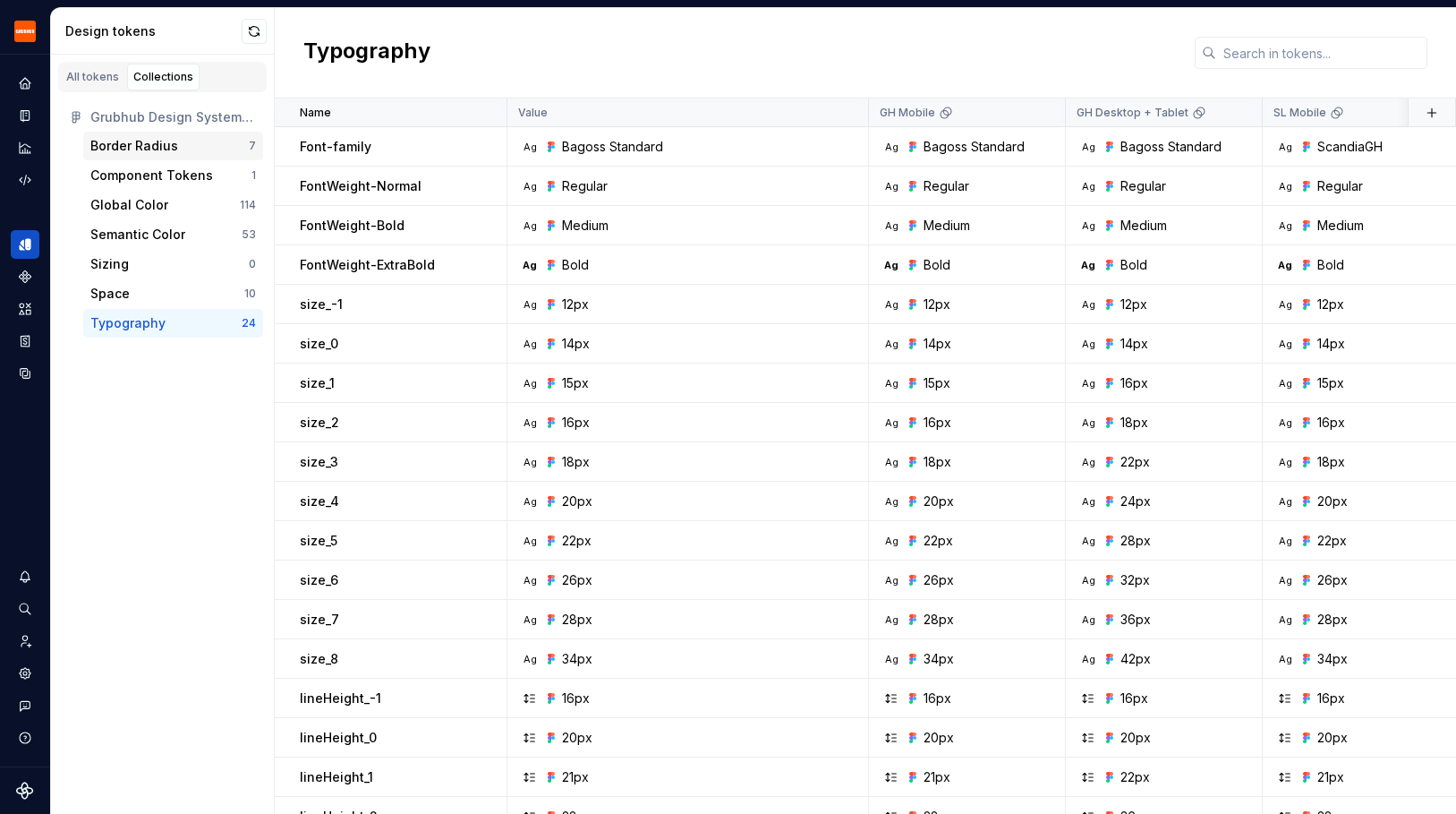
click at [157, 132] on div "Border Radius 7" at bounding box center [173, 146] width 180 height 28
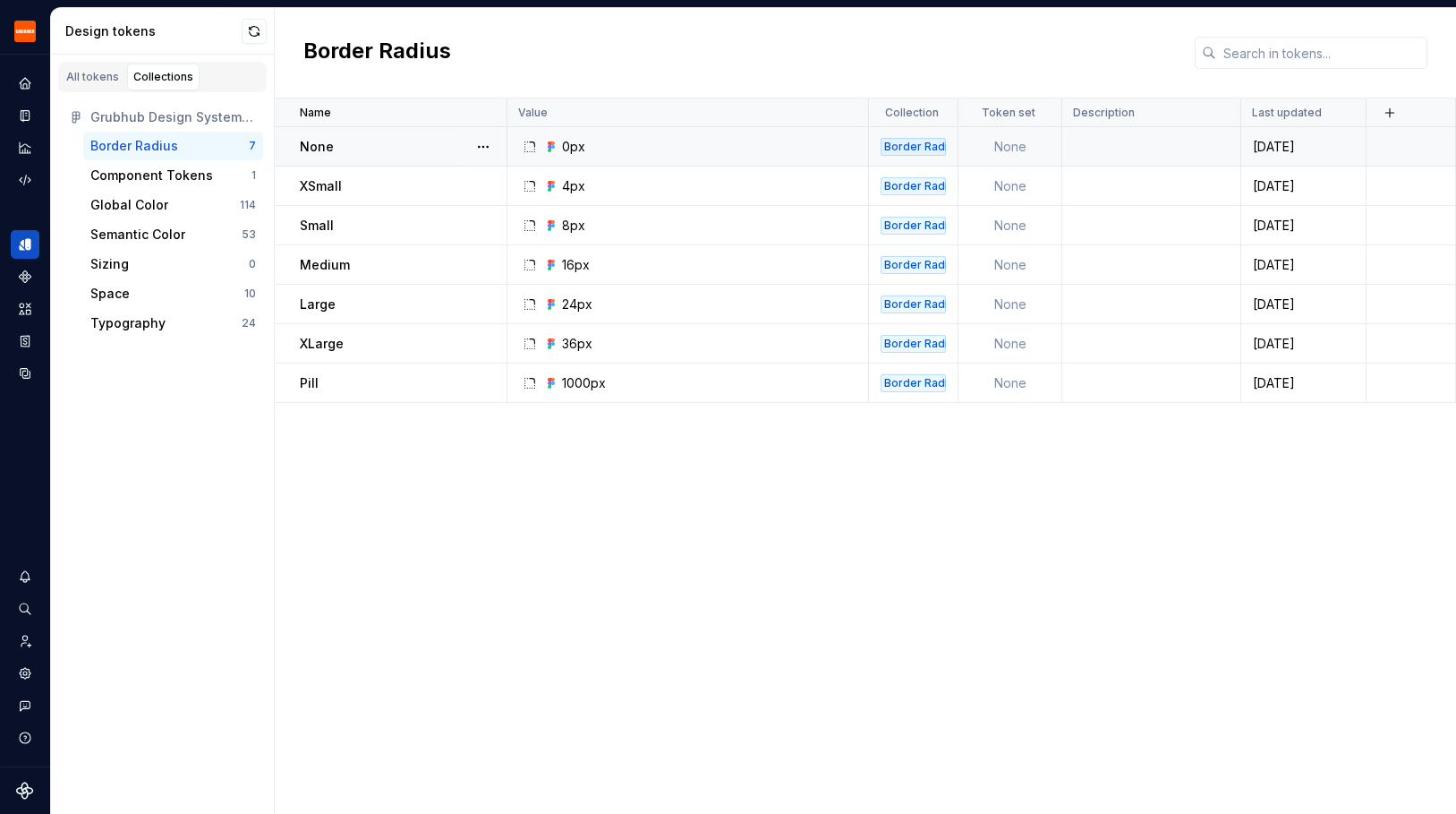
click at [652, 145] on div "0px" at bounding box center [693, 147] width 348 height 18
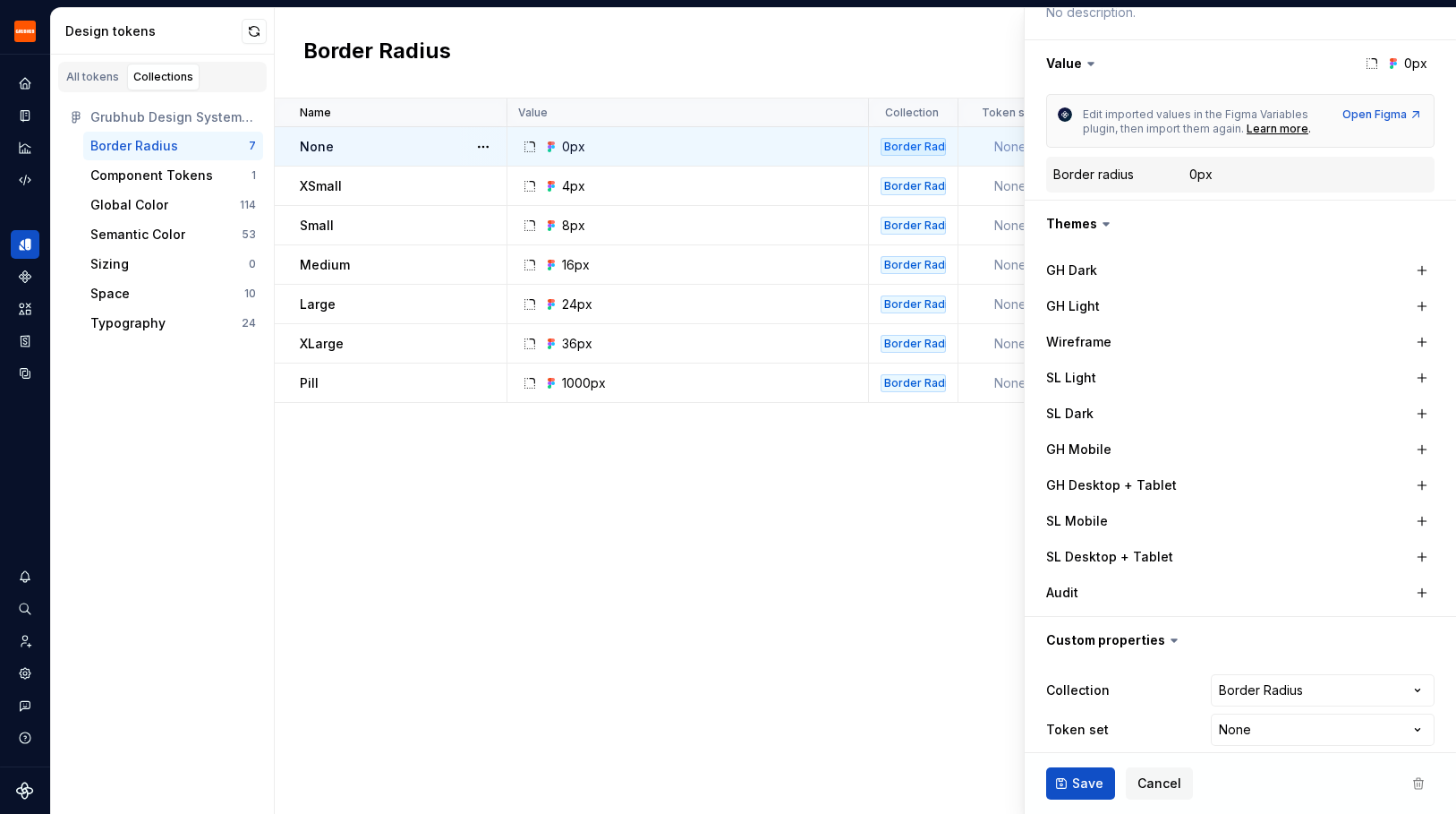
scroll to position [283, 0]
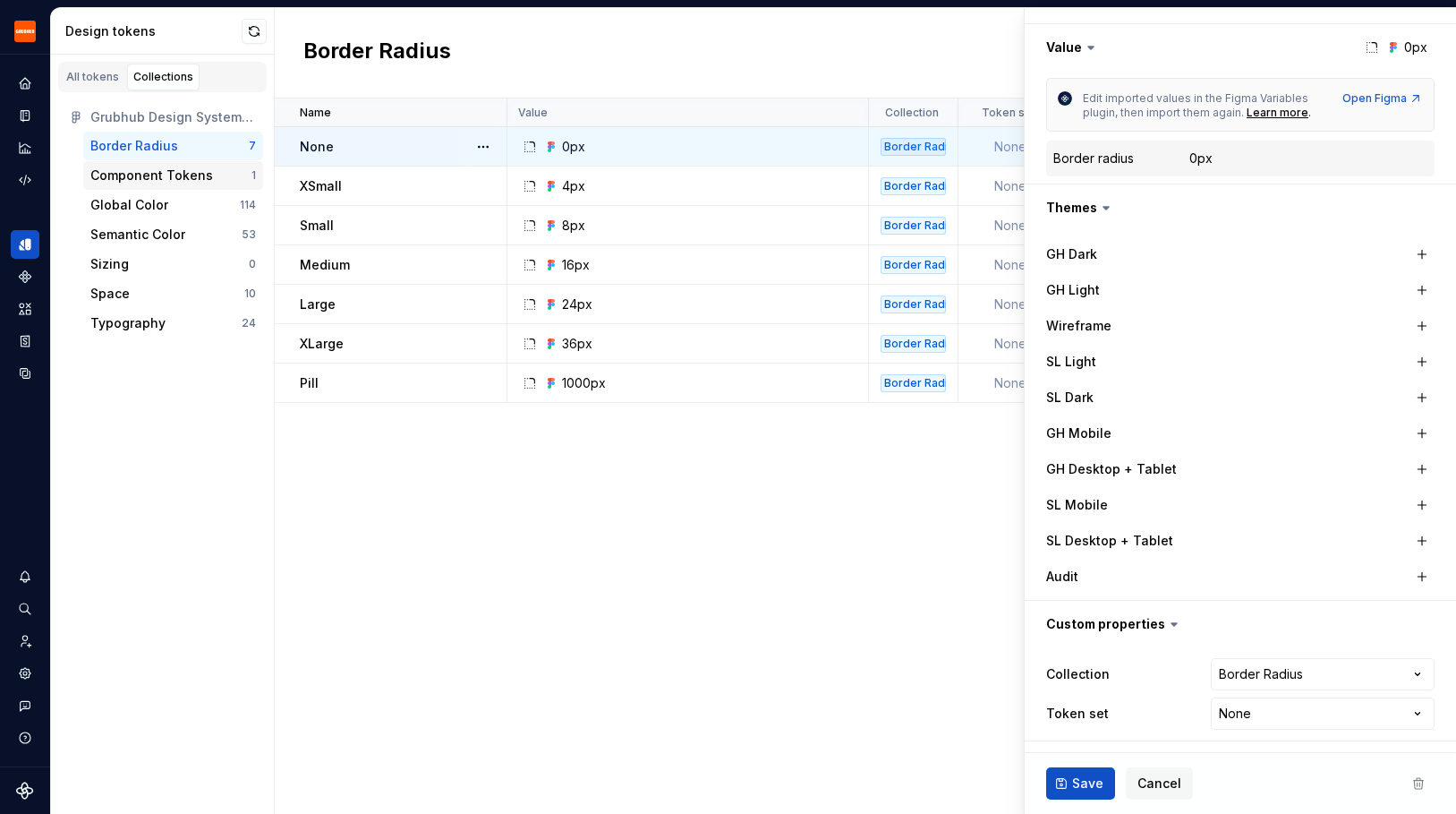
click at [208, 178] on div "Component Tokens" at bounding box center [170, 175] width 161 height 18
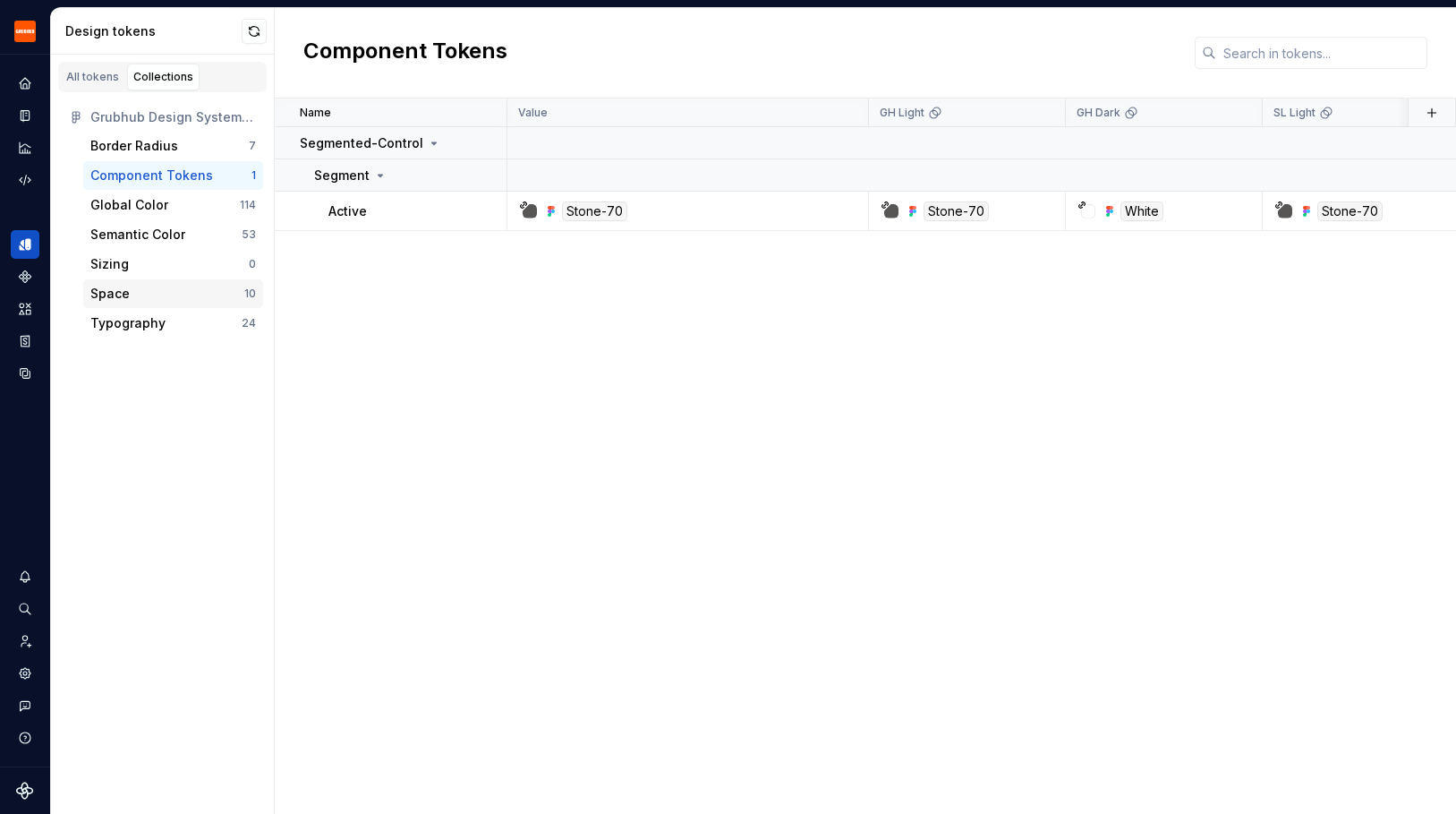
click at [182, 292] on div "Space" at bounding box center [167, 294] width 154 height 18
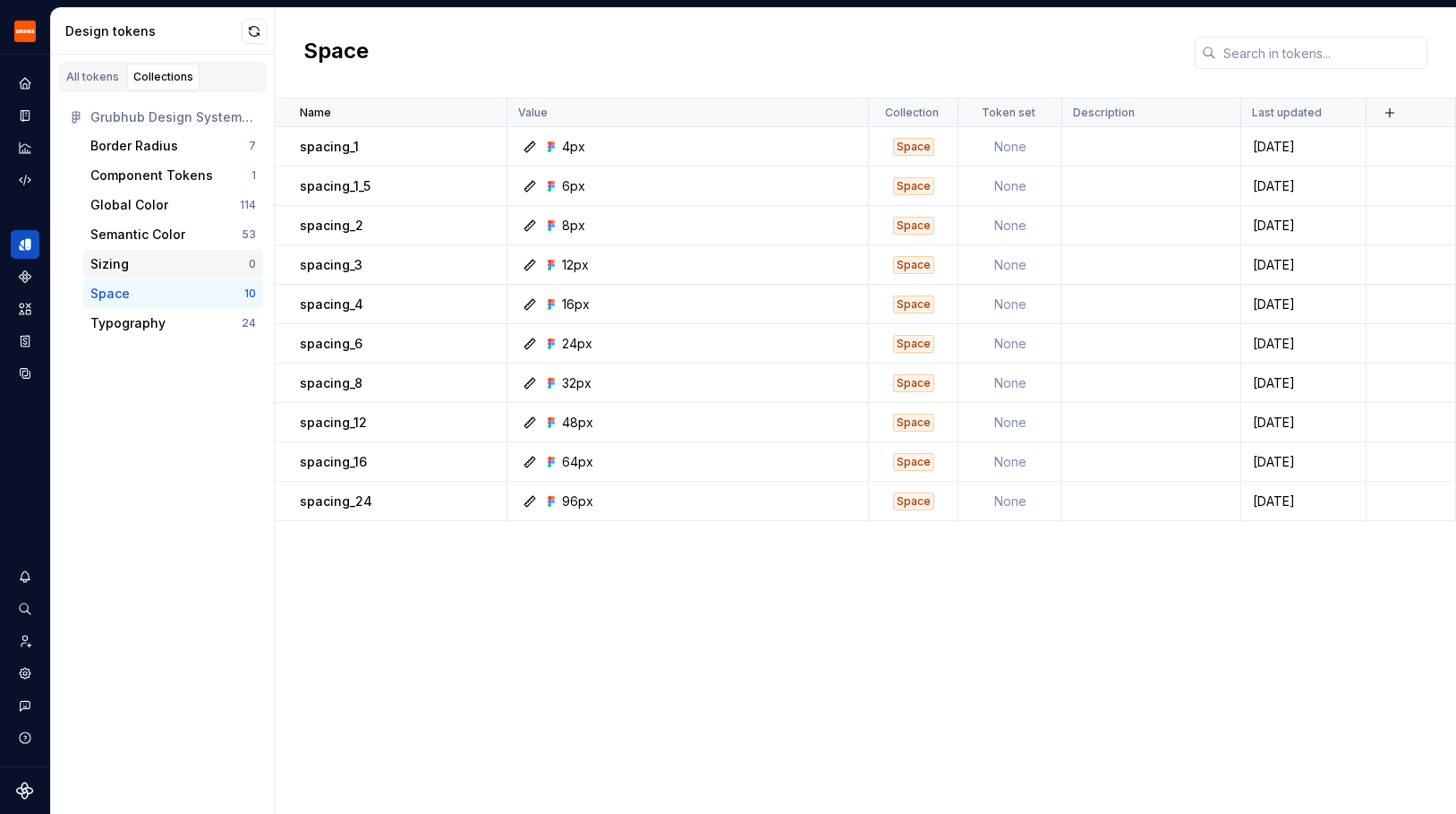
click at [176, 275] on div "Sizing 0" at bounding box center [173, 264] width 180 height 28
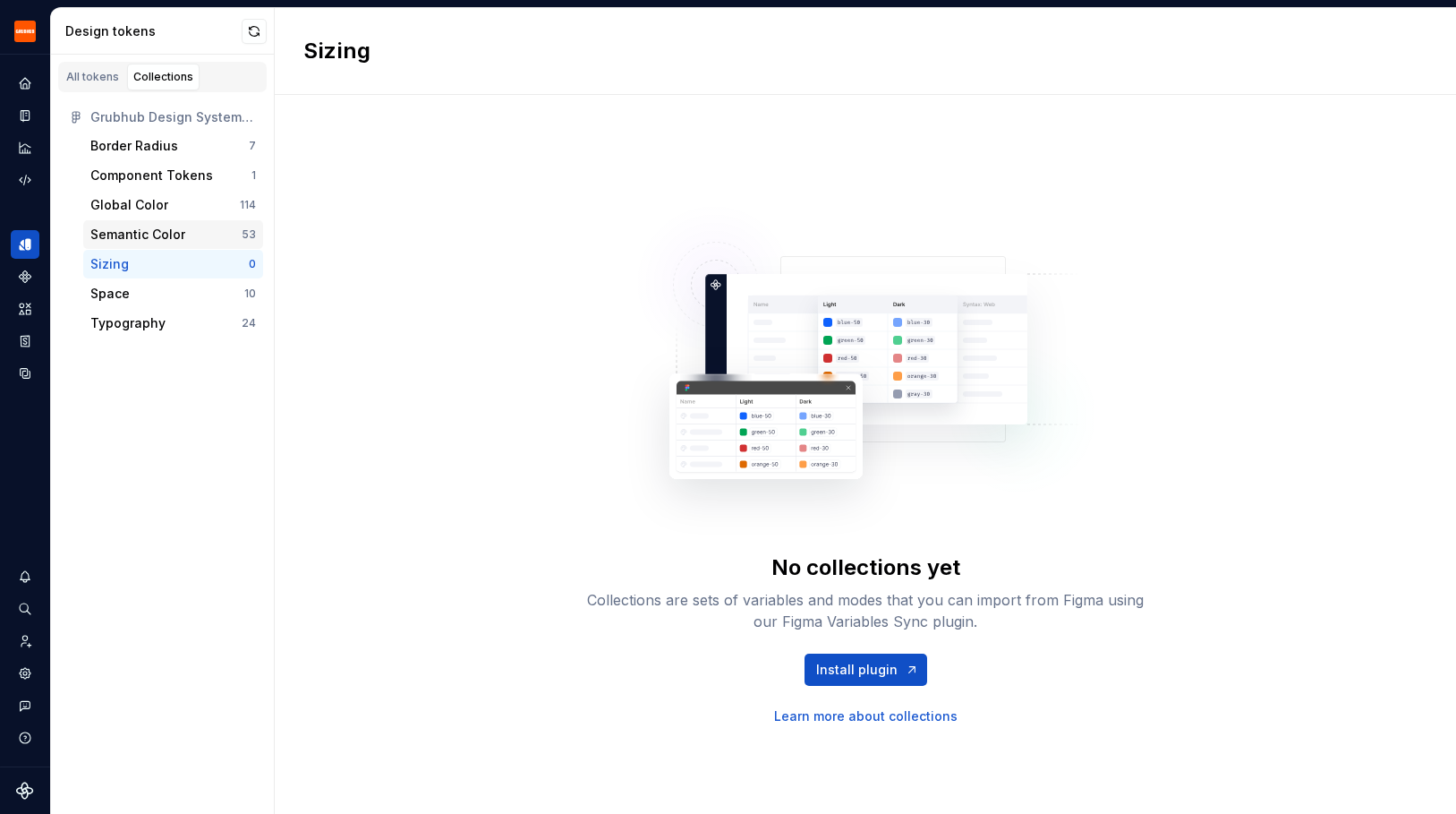
click at [176, 231] on div "Semantic Color" at bounding box center [137, 234] width 95 height 18
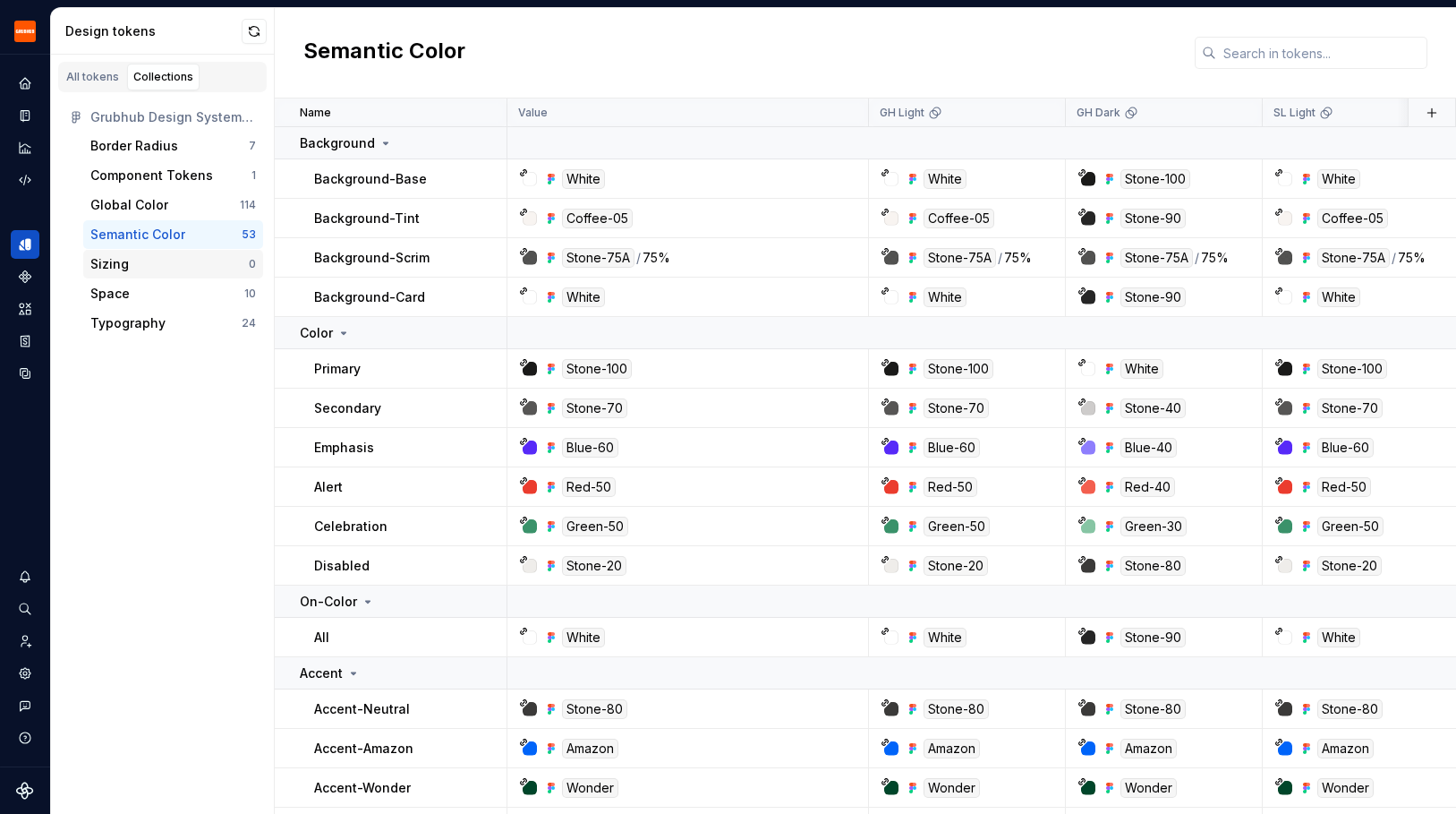
scroll to position [953, 0]
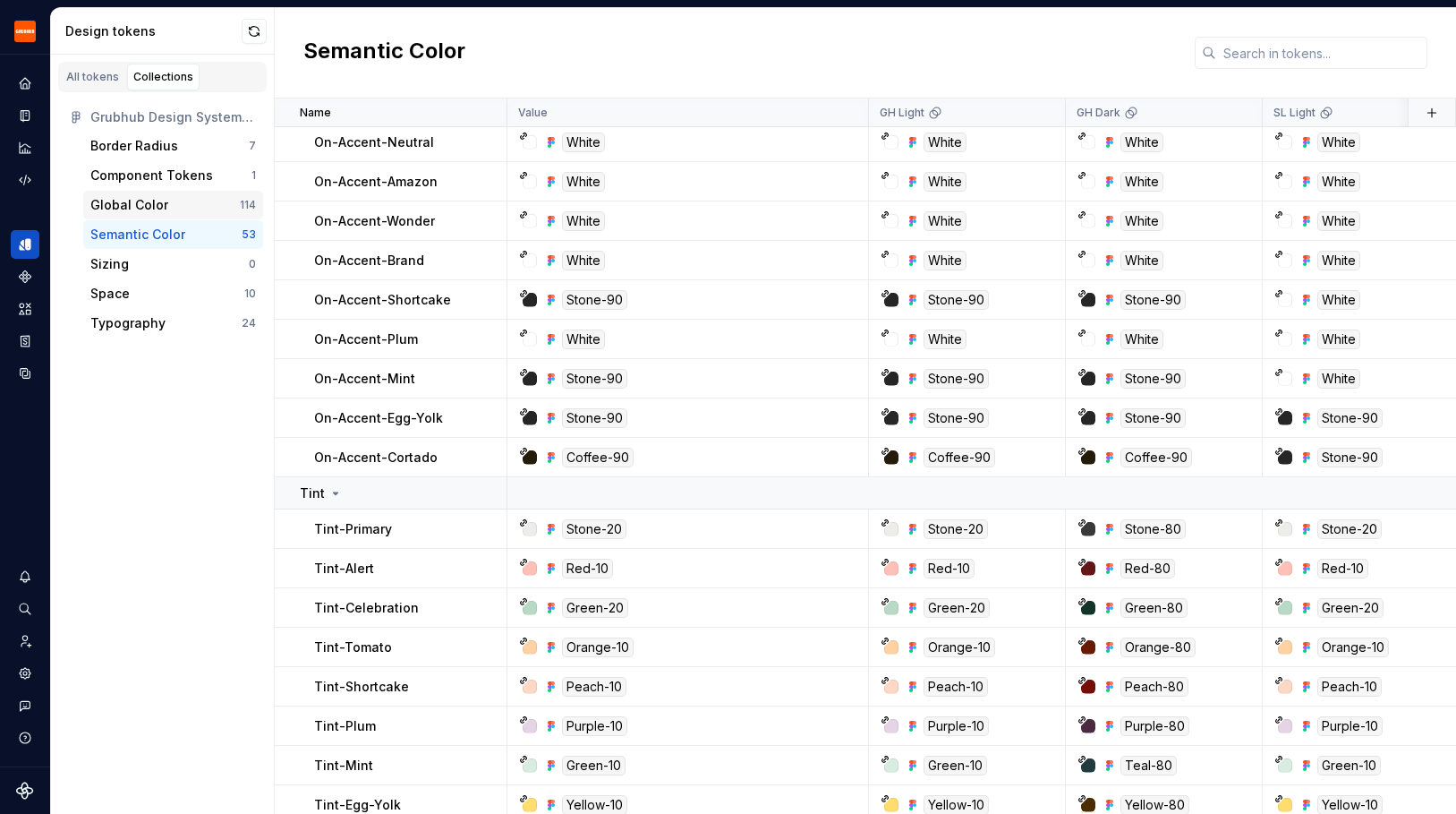
click at [176, 196] on div "Global Color" at bounding box center [165, 204] width 150 height 18
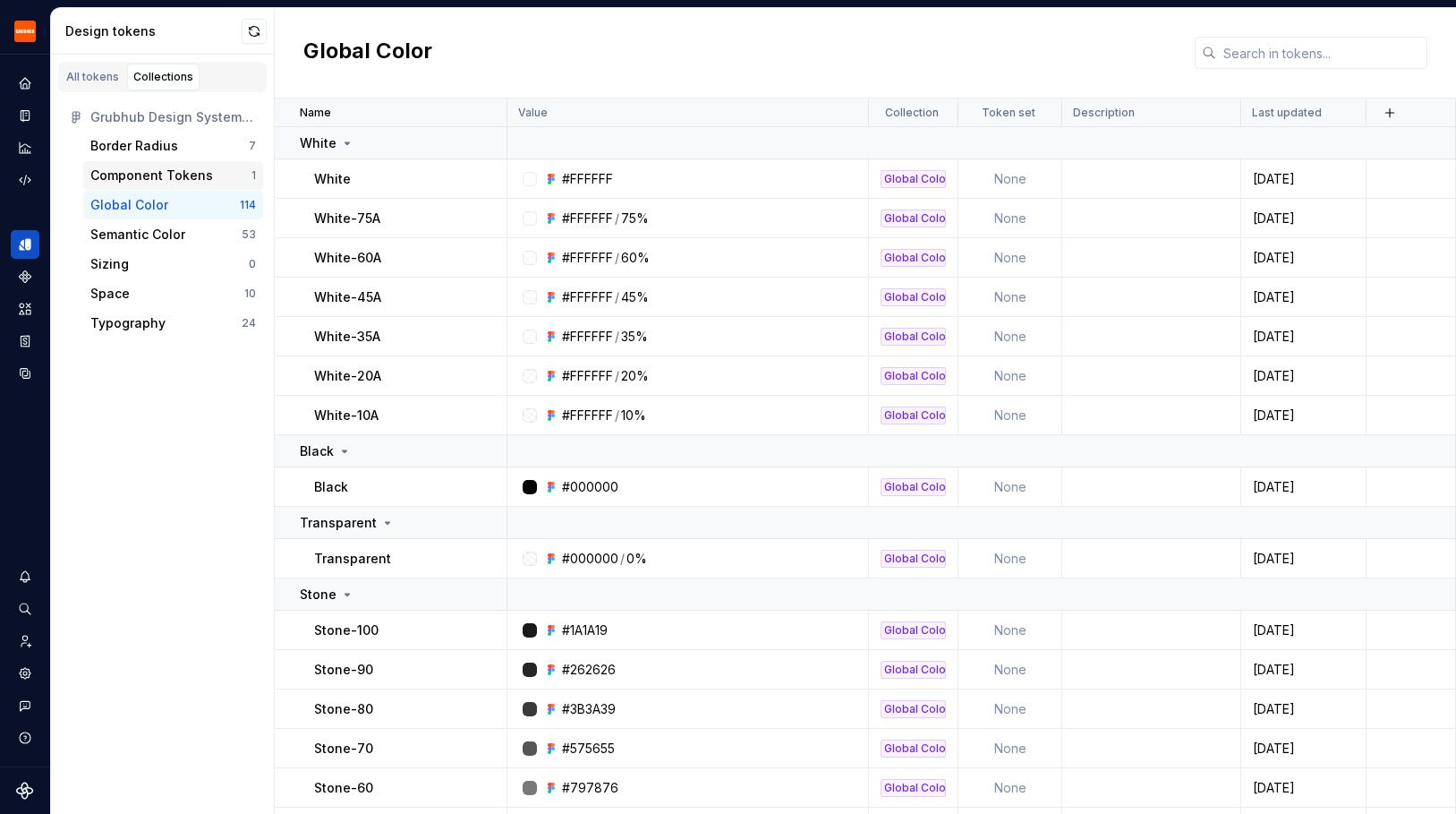
click at [173, 168] on div "Component Tokens" at bounding box center [151, 175] width 122 height 18
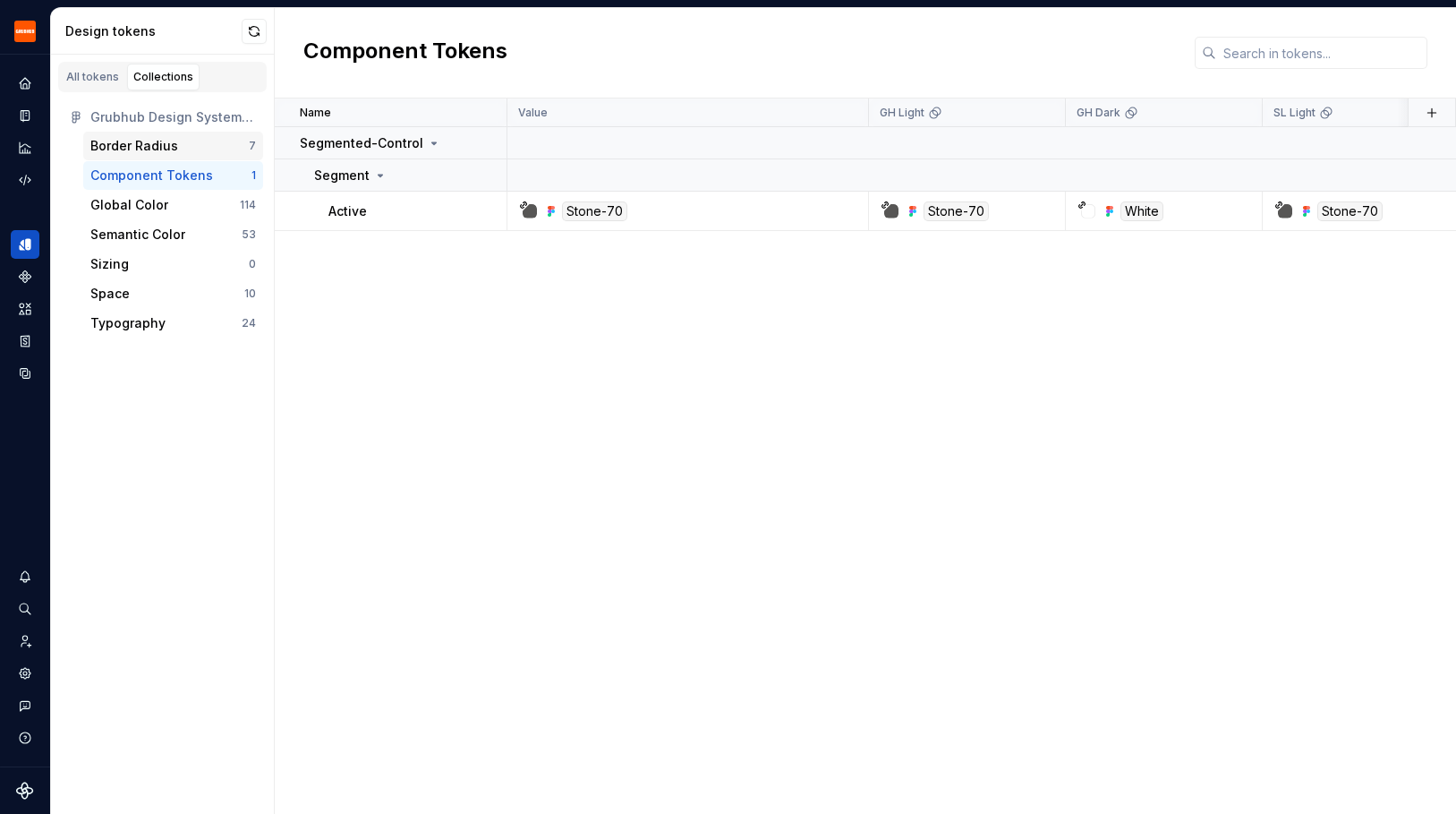
click at [163, 144] on div "Border Radius" at bounding box center [134, 146] width 87 height 18
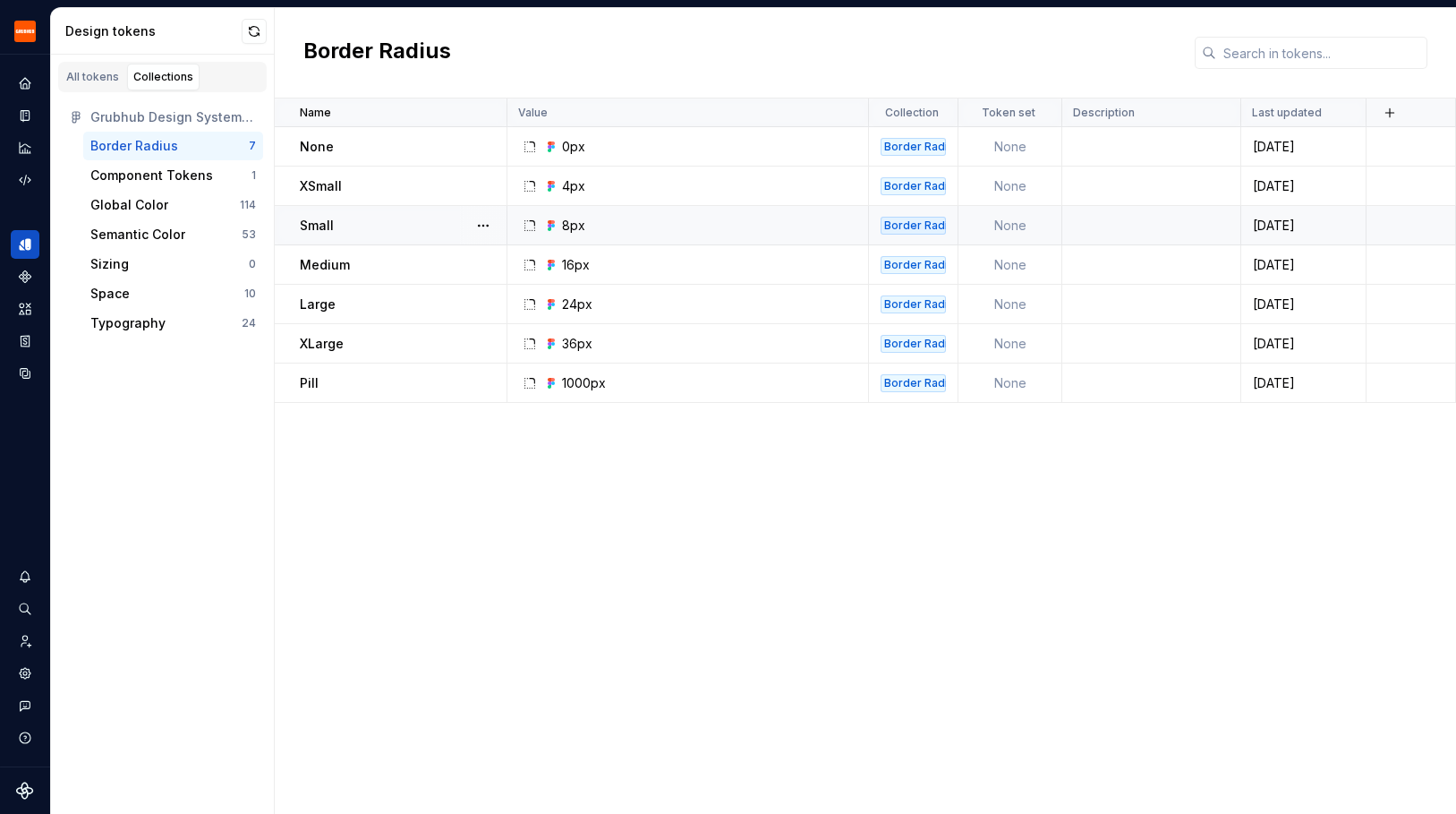
click at [393, 230] on div "Small" at bounding box center [403, 225] width 206 height 18
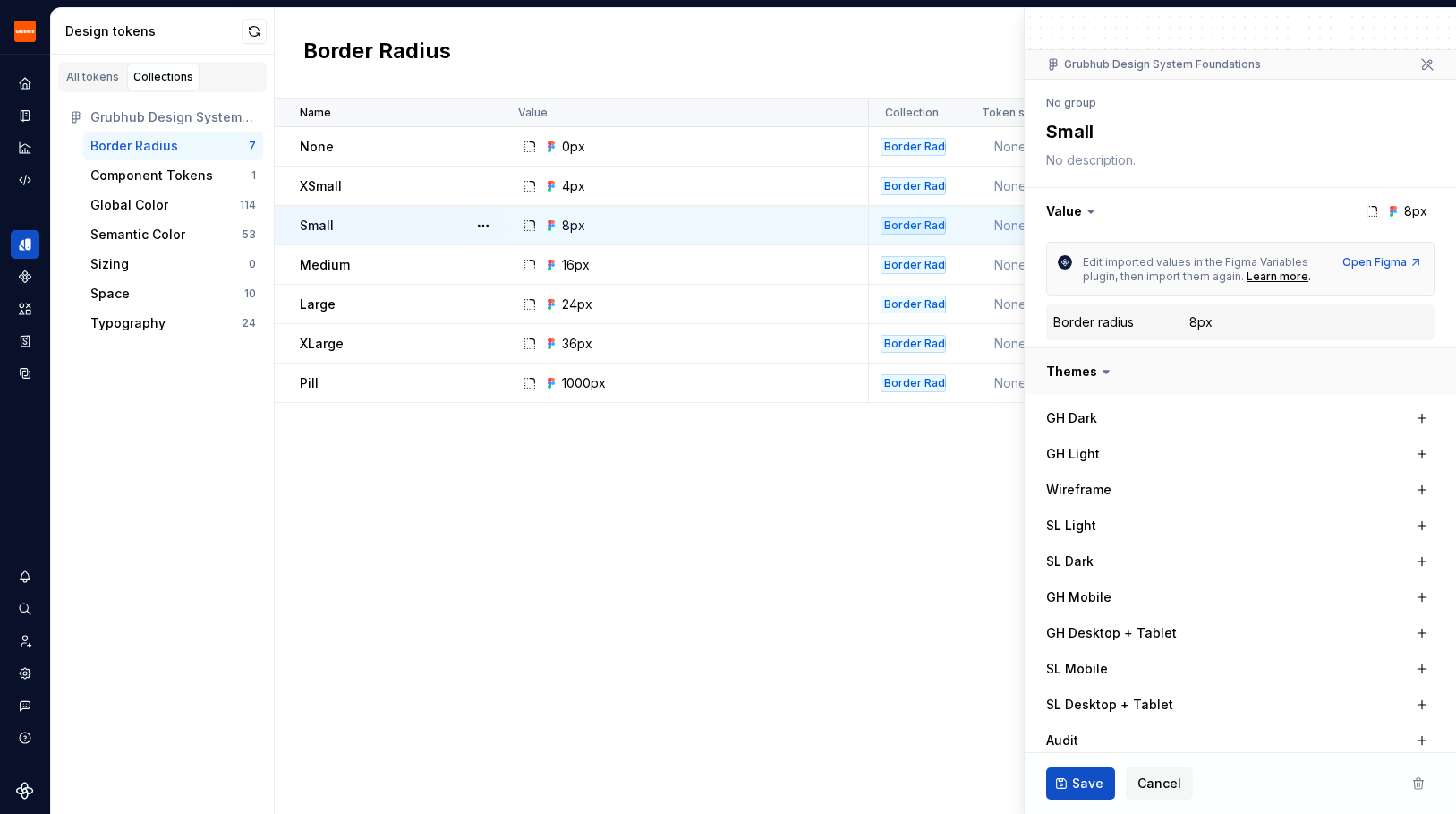
scroll to position [283, 0]
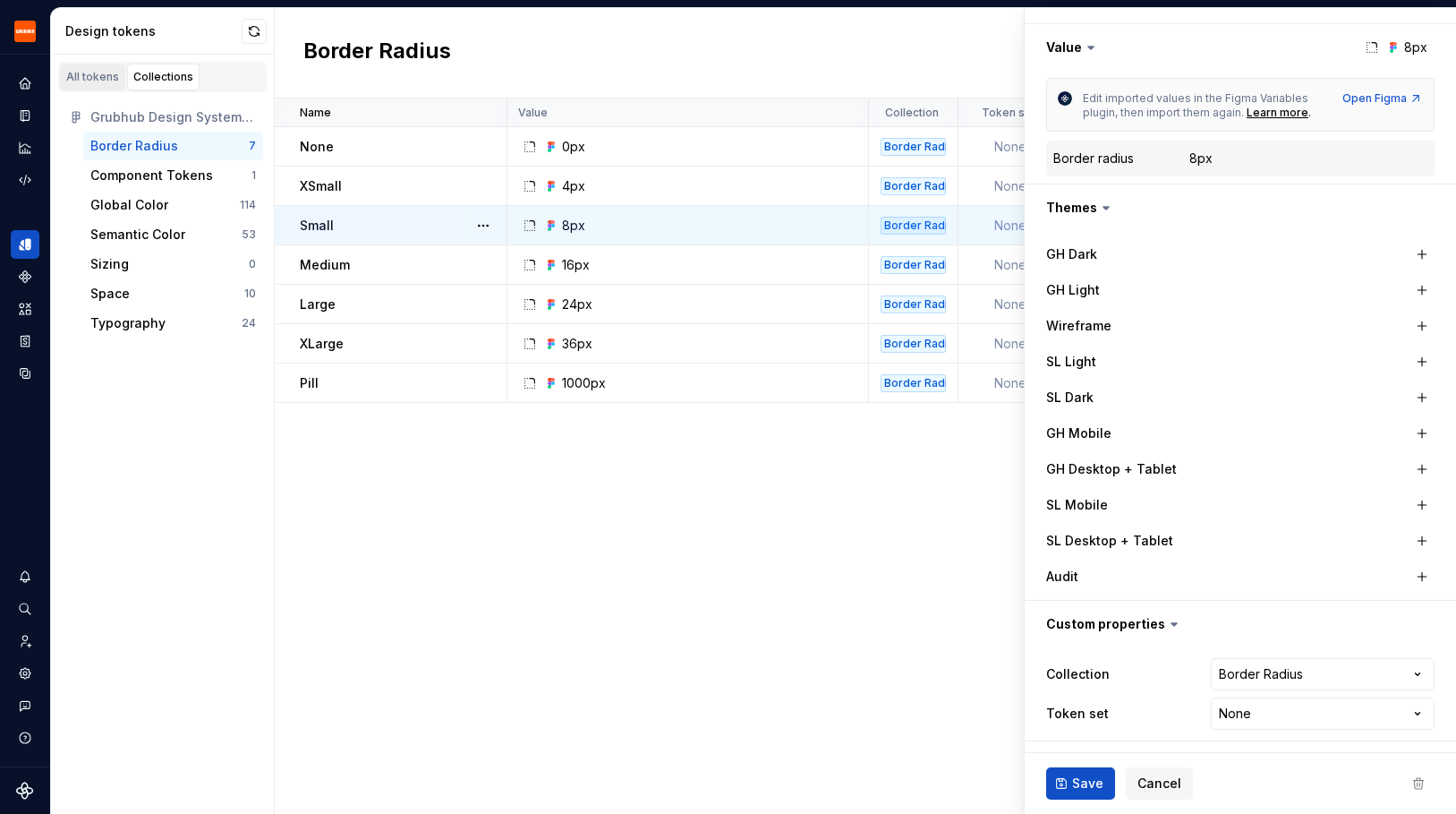
click at [106, 78] on div "All tokens" at bounding box center [92, 76] width 53 height 14
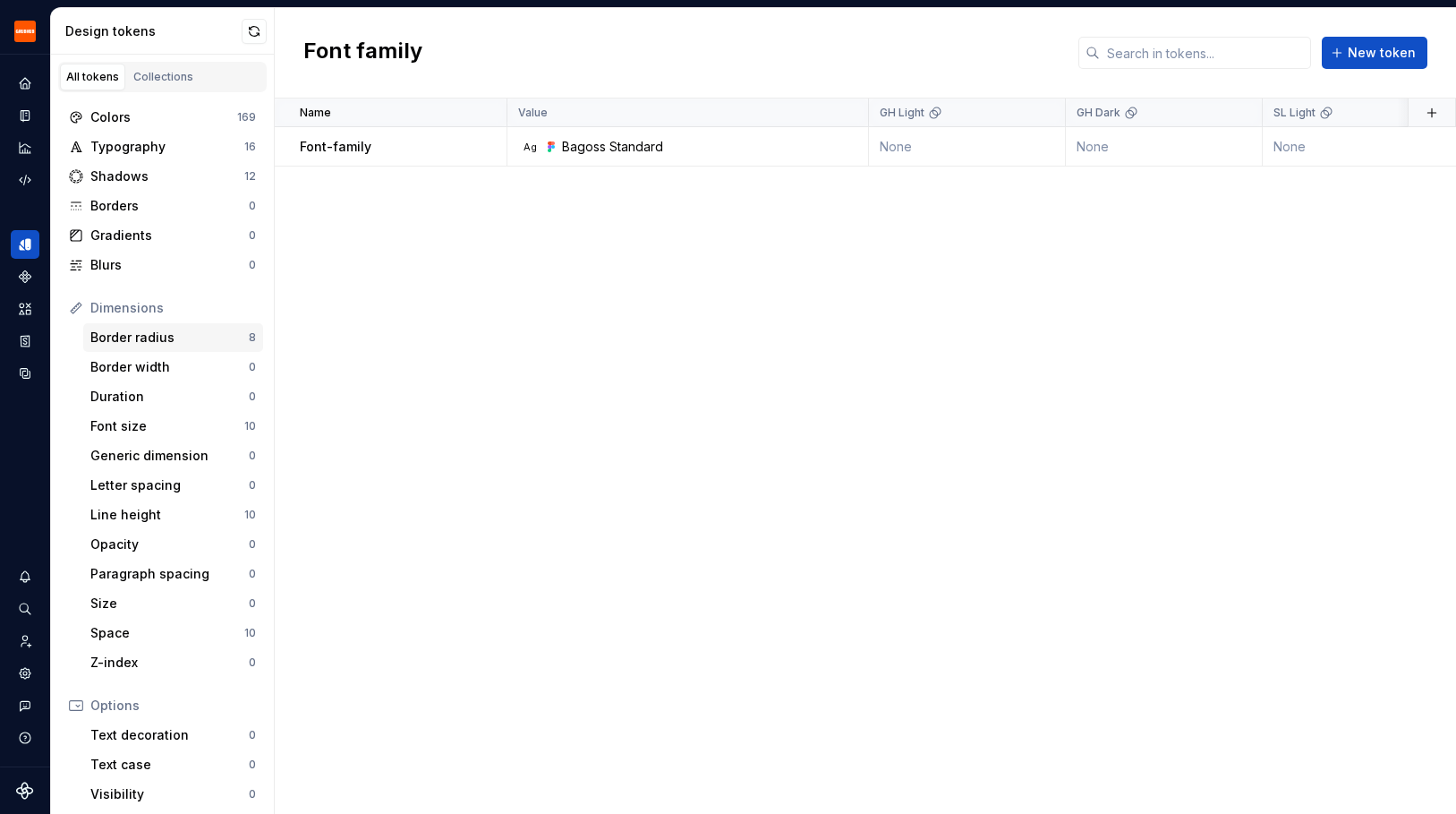
click at [182, 337] on div "Border radius" at bounding box center [169, 337] width 158 height 18
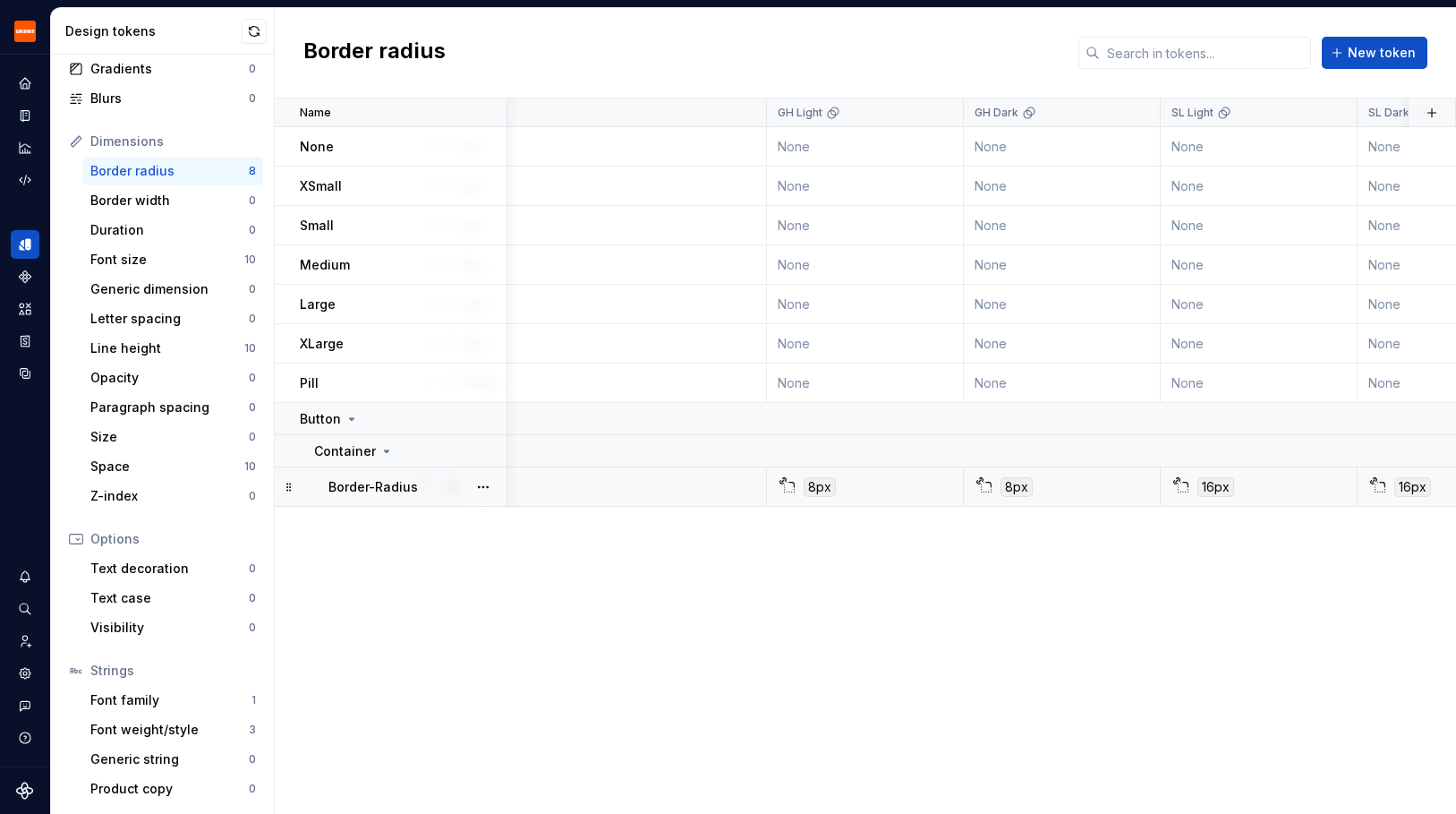
scroll to position [0, 177]
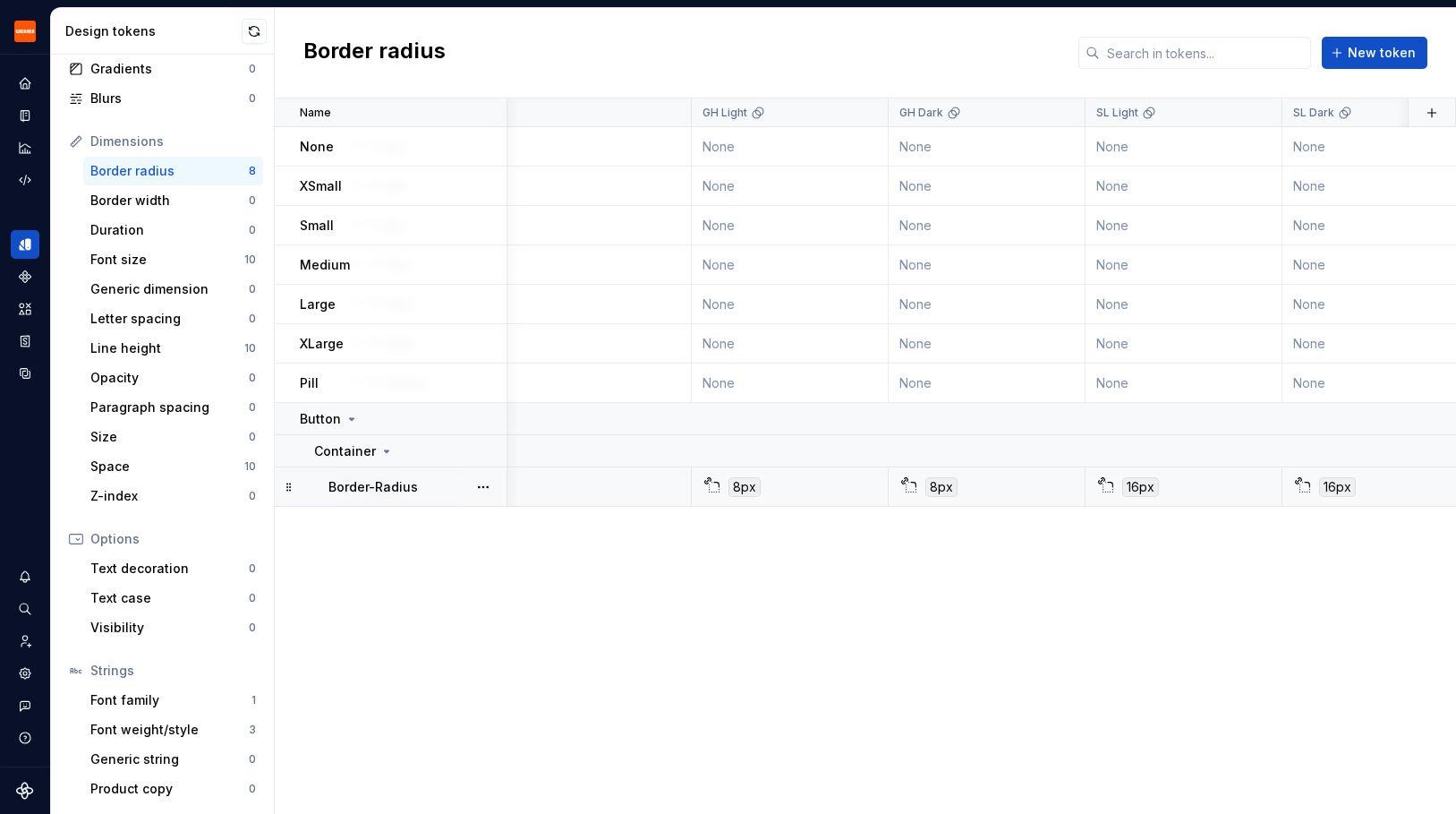
click at [805, 480] on div "8px" at bounding box center [795, 487] width 183 height 20
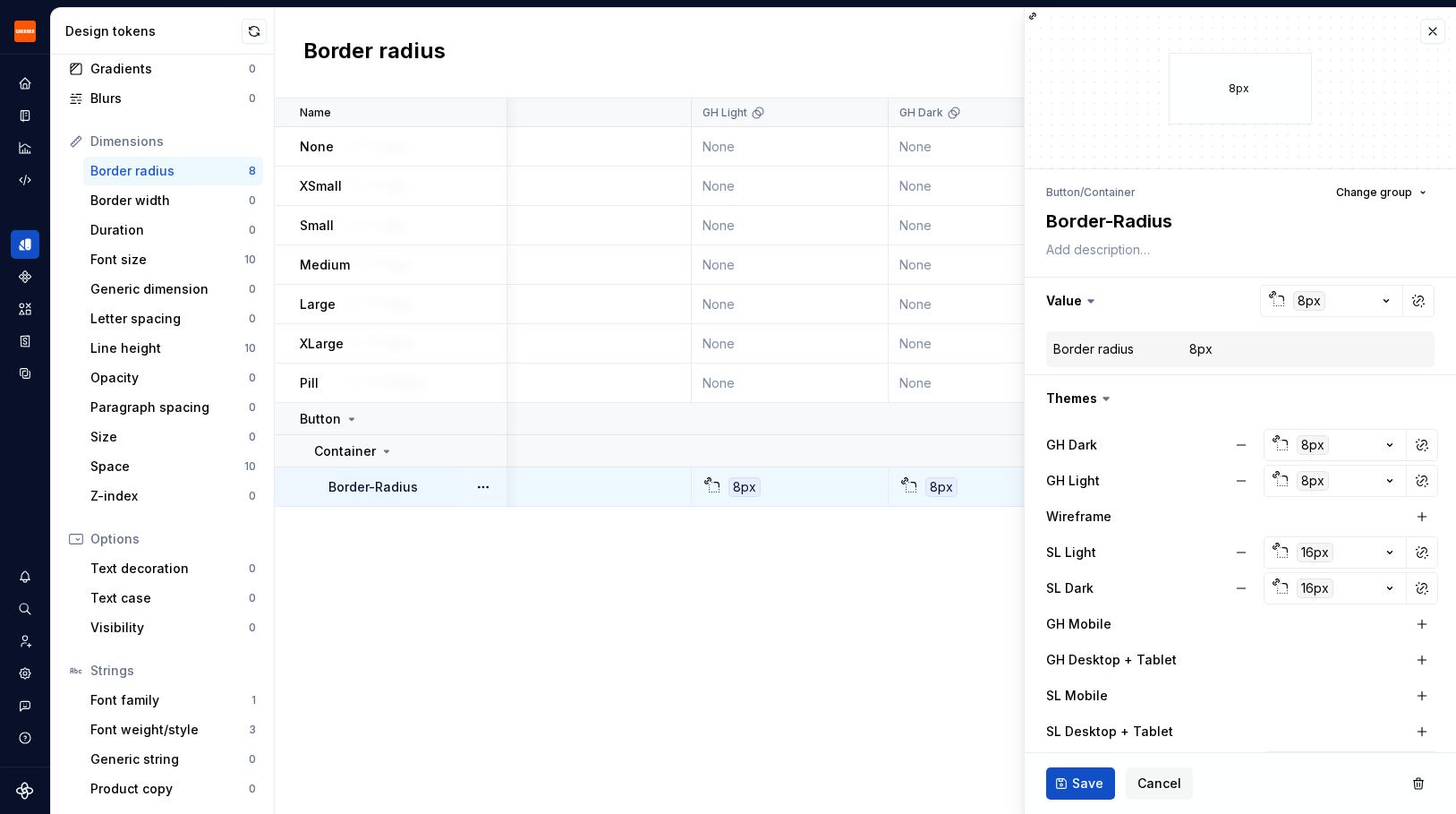
scroll to position [191, 0]
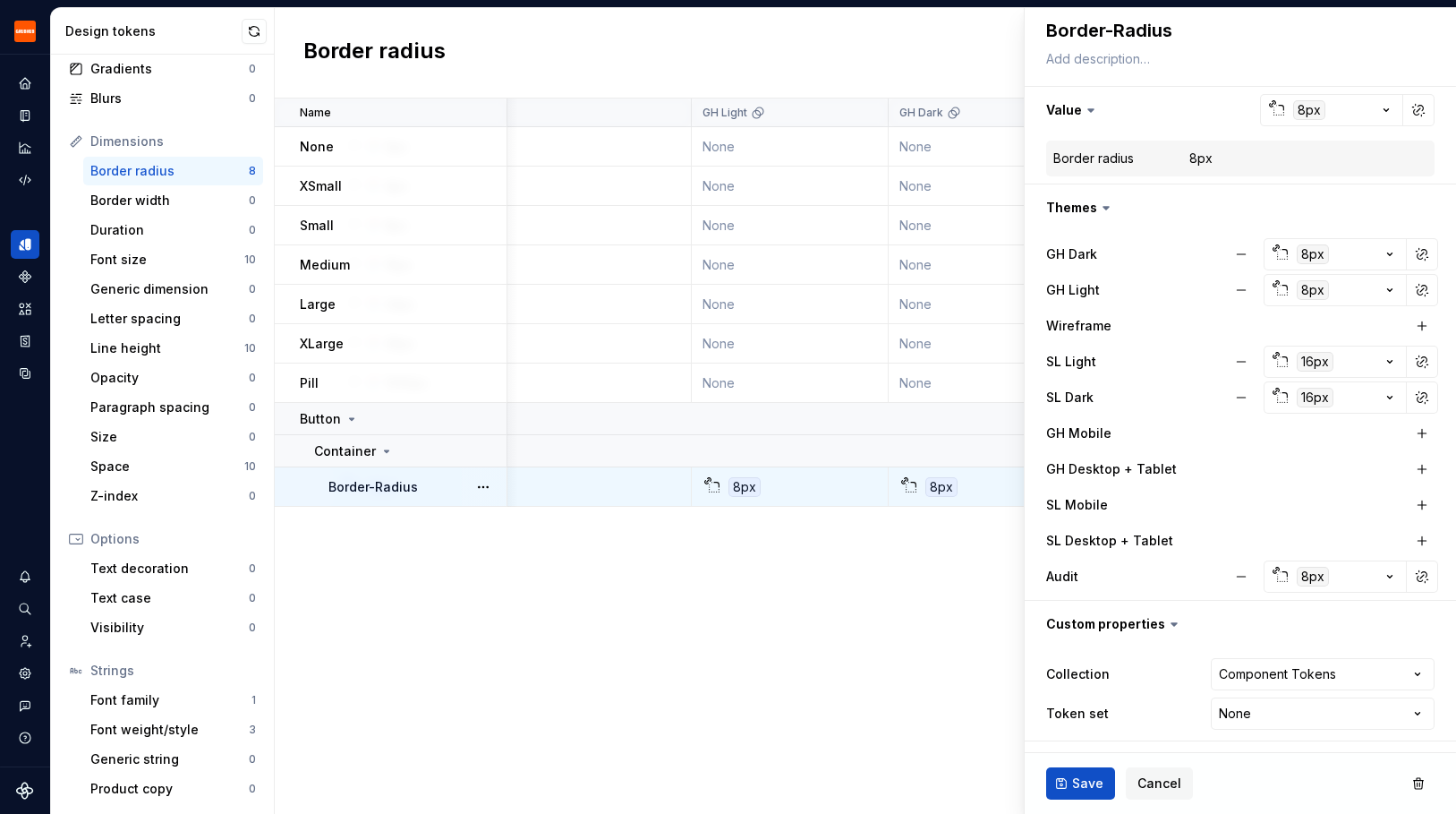
type textarea "*"
